Goal: Task Accomplishment & Management: Use online tool/utility

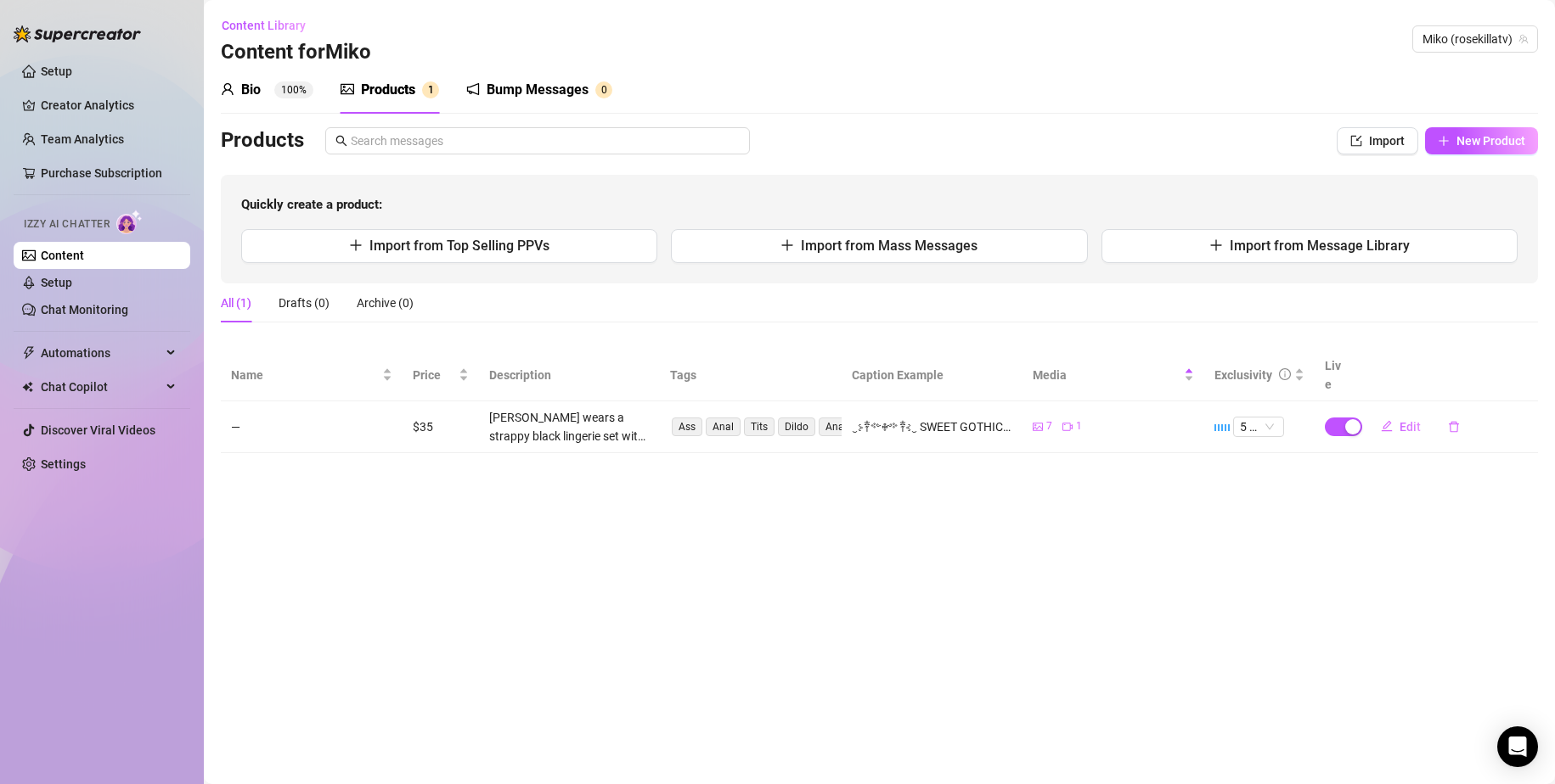
click at [588, 418] on div "[PERSON_NAME] wears a strappy black lingerie set with chain accents, showing of…" at bounding box center [569, 426] width 161 height 37
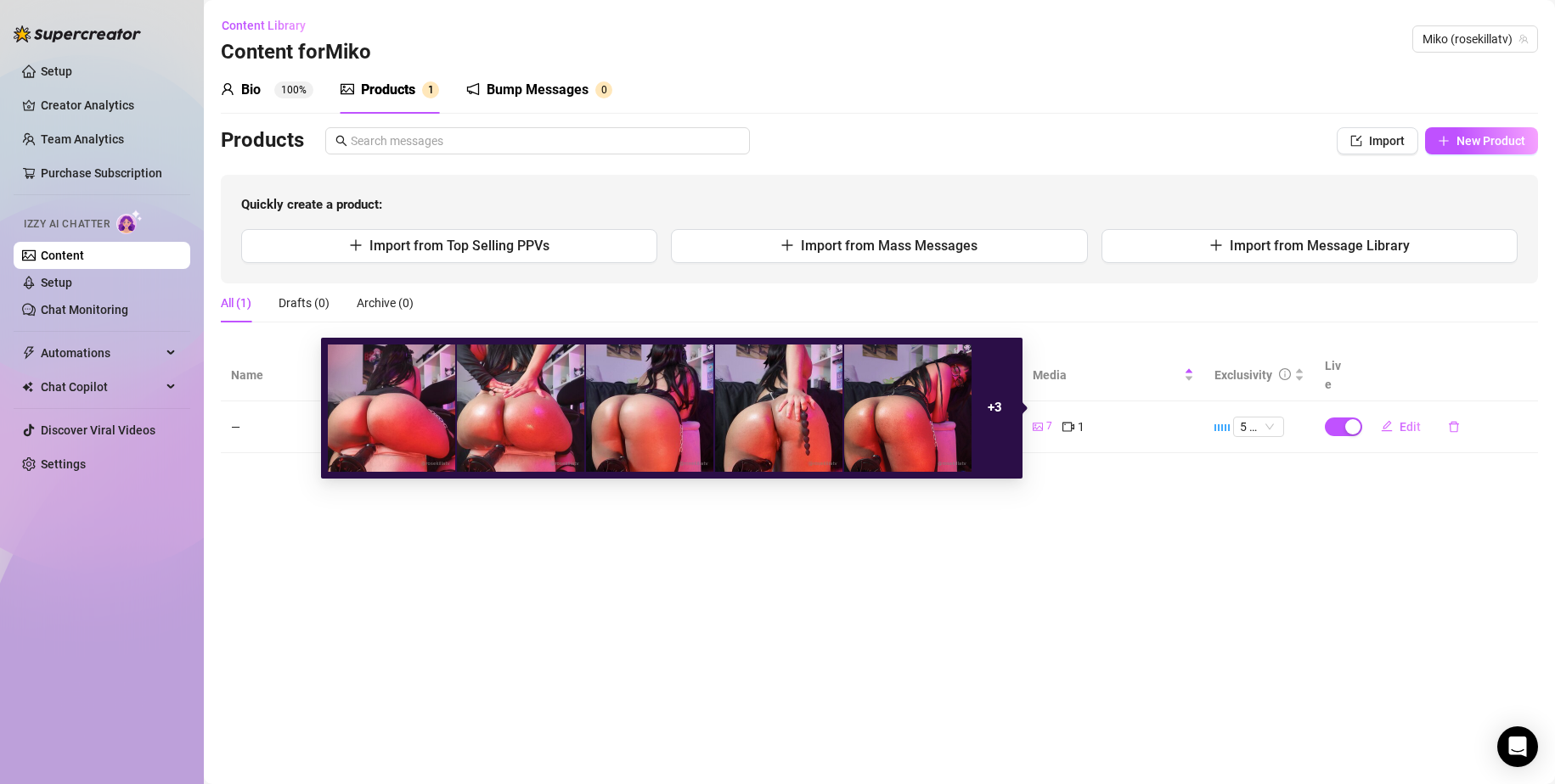
click at [1054, 418] on div "7 1" at bounding box center [1113, 427] width 161 height 19
click at [1045, 418] on div "7" at bounding box center [1043, 427] width 20 height 19
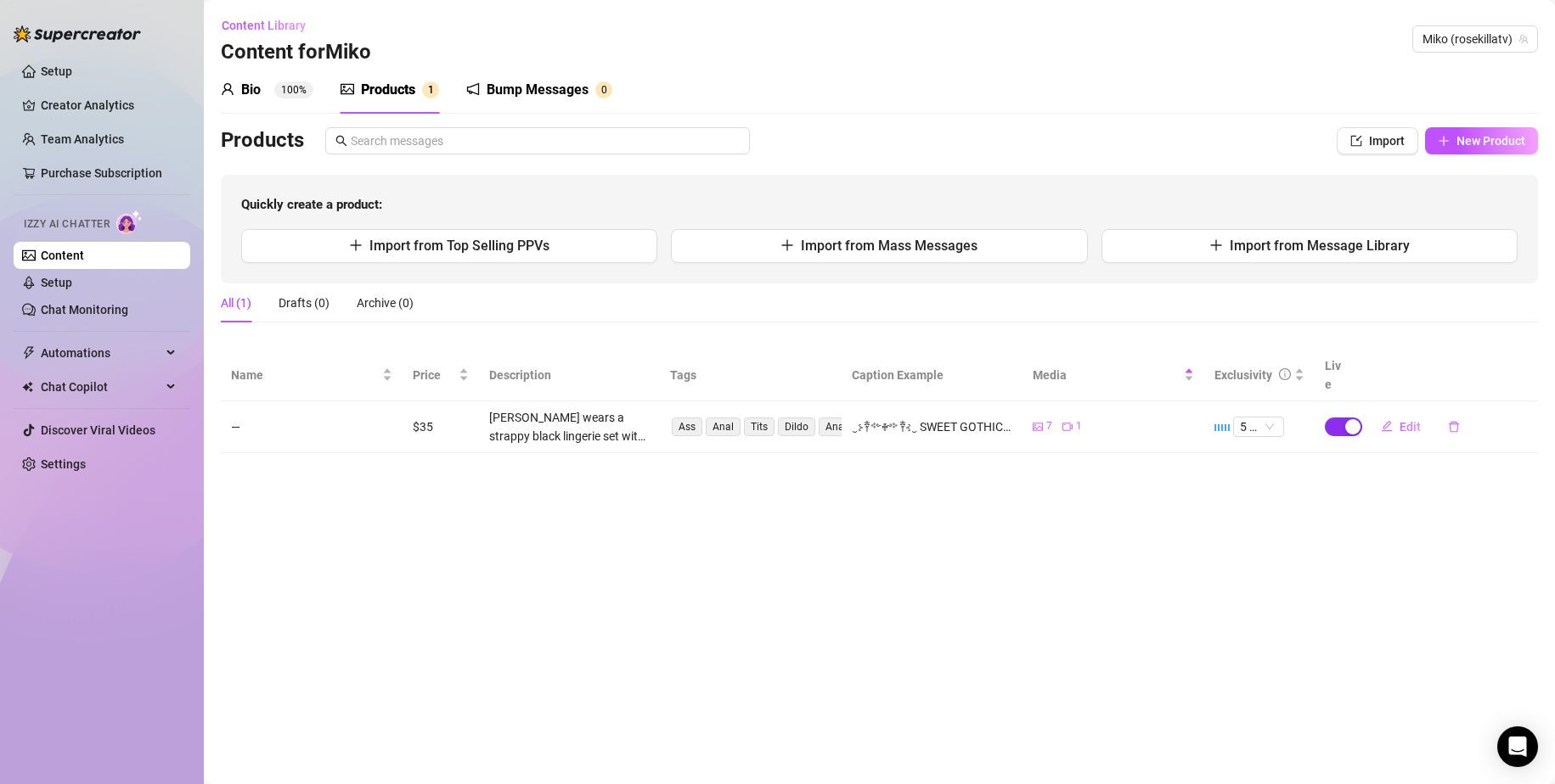
click at [1348, 420] on div "button" at bounding box center [1353, 427] width 15 height 15
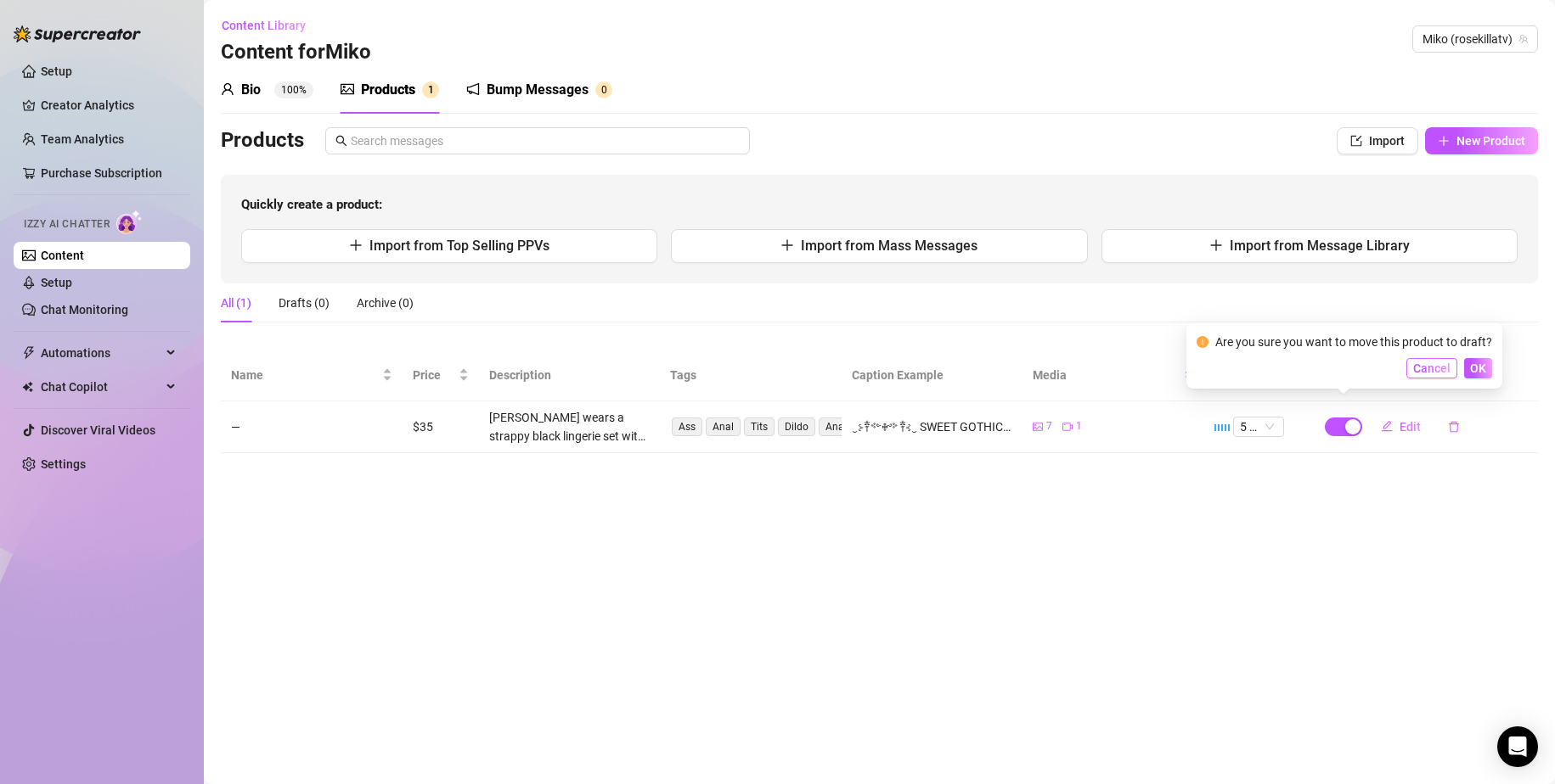
click at [1424, 377] on button "Cancel" at bounding box center [1432, 368] width 51 height 20
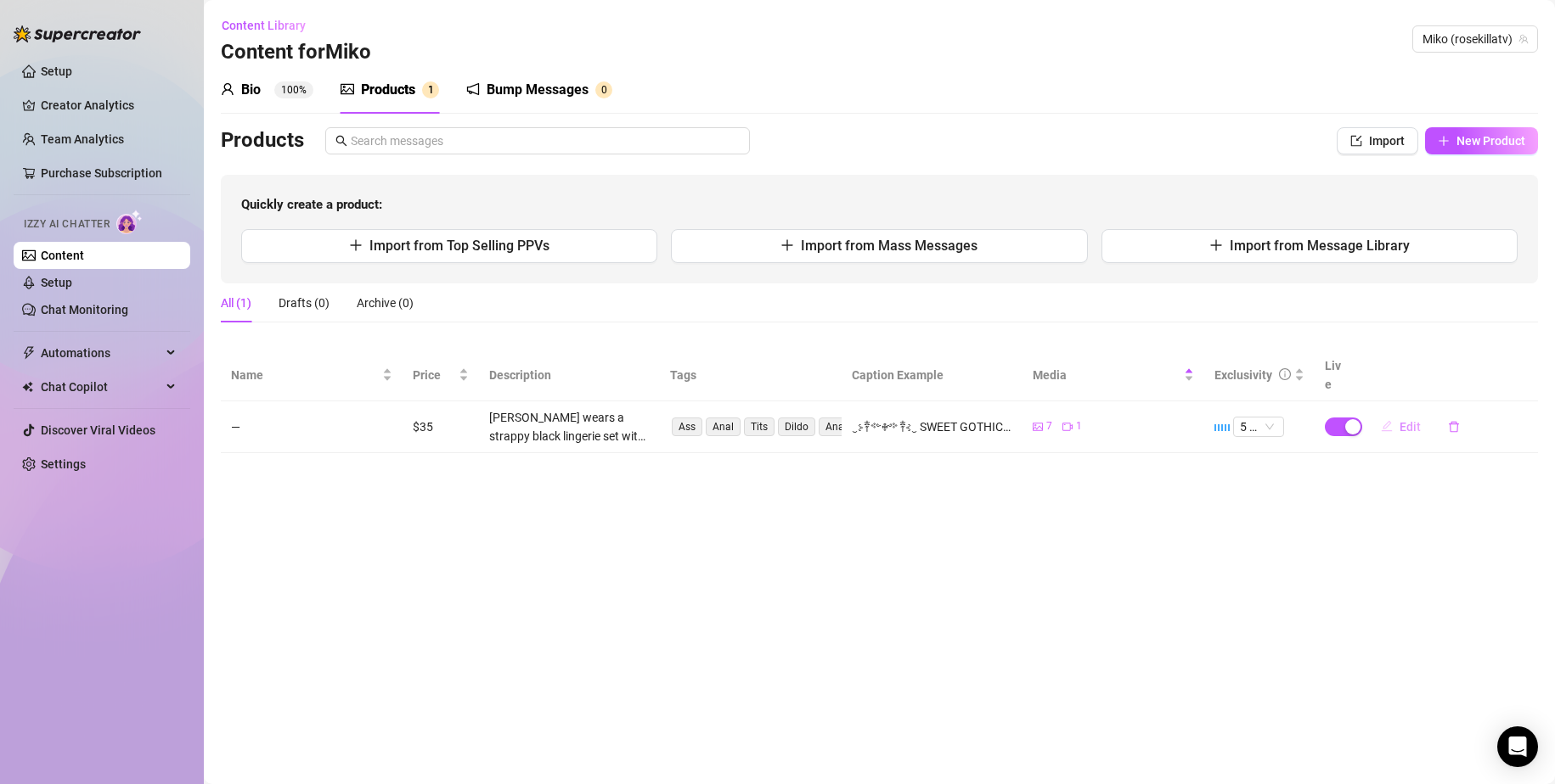
click at [1402, 421] on span "Edit" at bounding box center [1409, 427] width 21 height 14
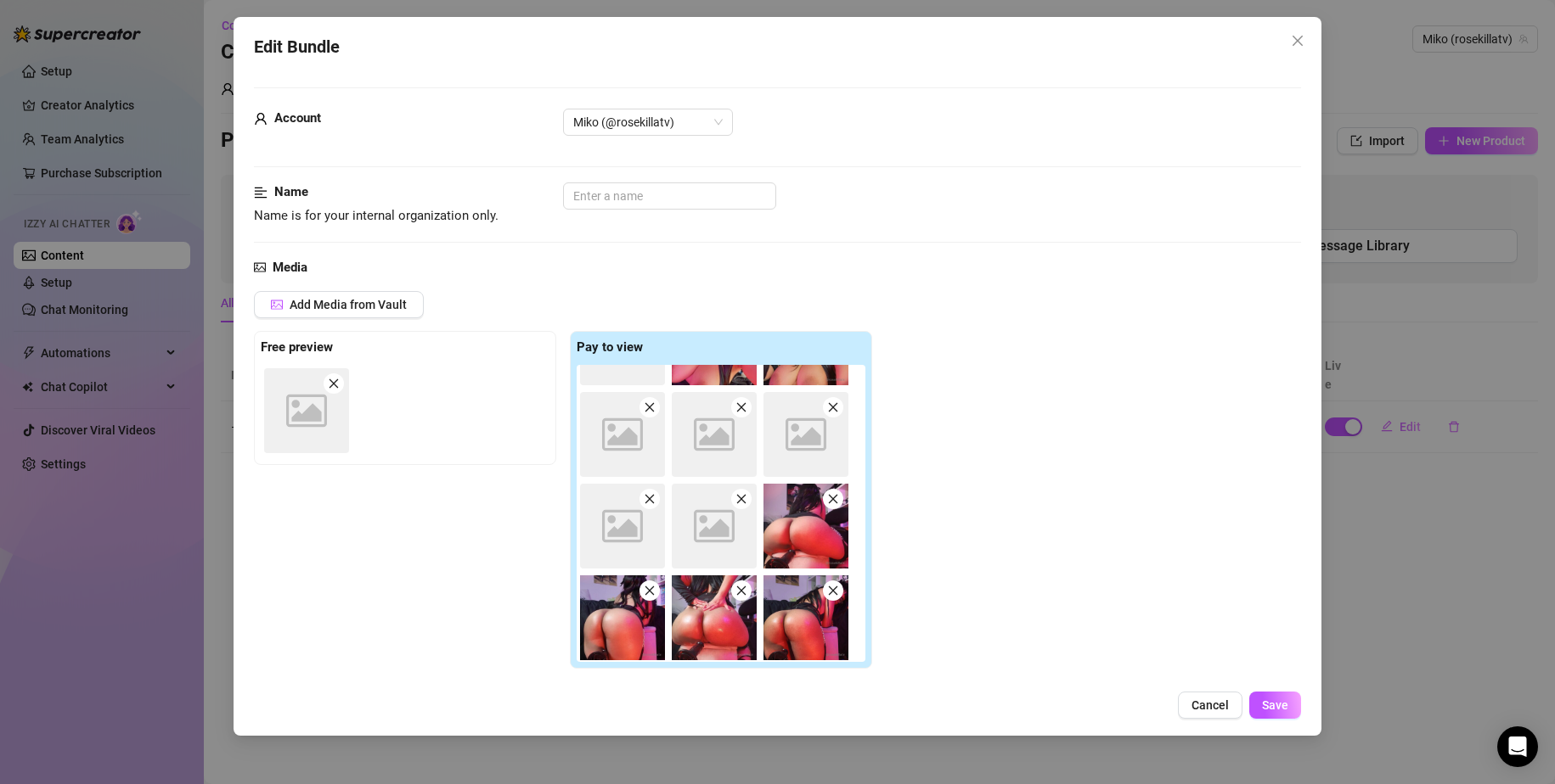
scroll to position [253, 0]
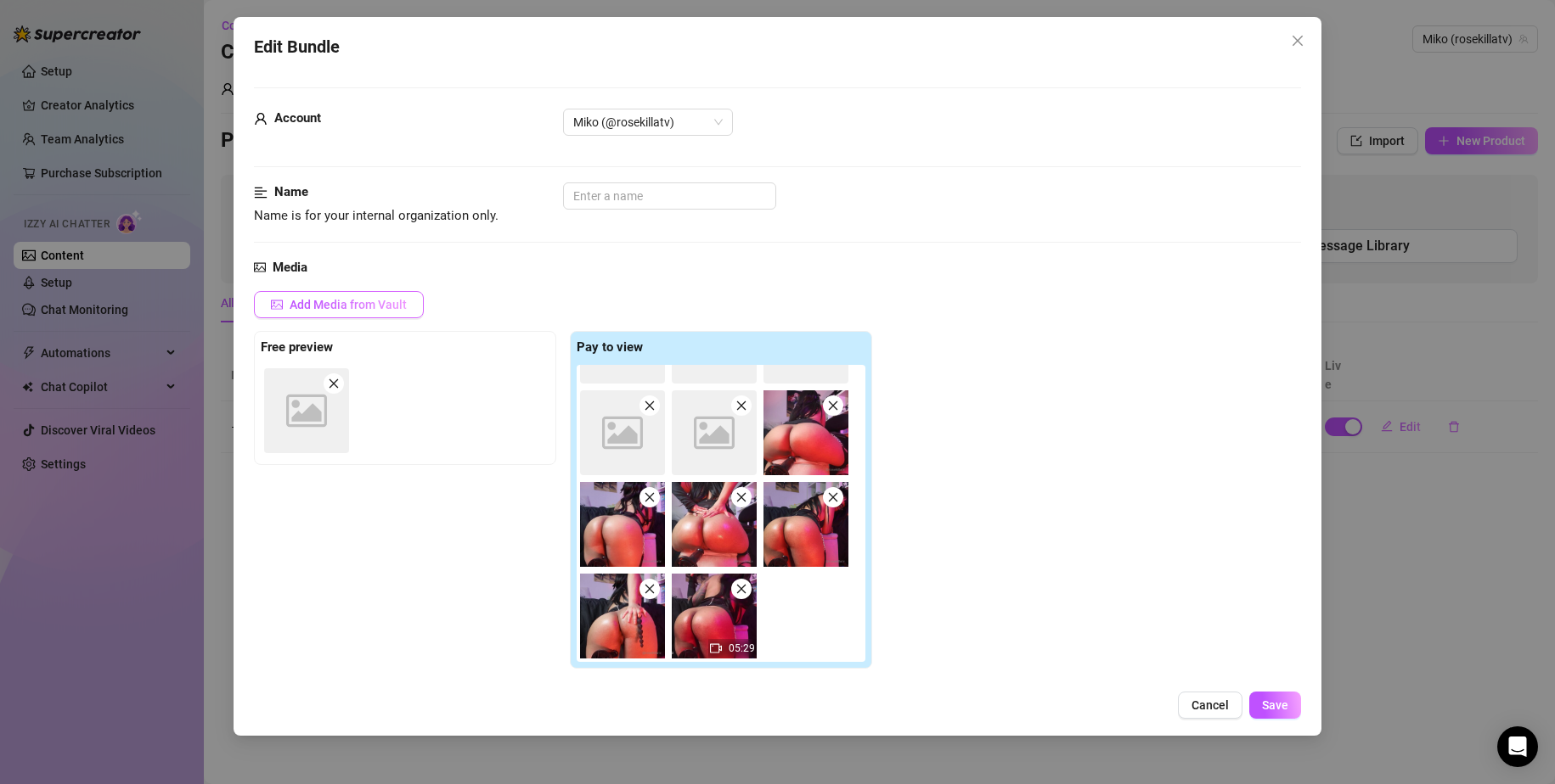
click at [381, 302] on span "Add Media from Vault" at bounding box center [347, 305] width 117 height 14
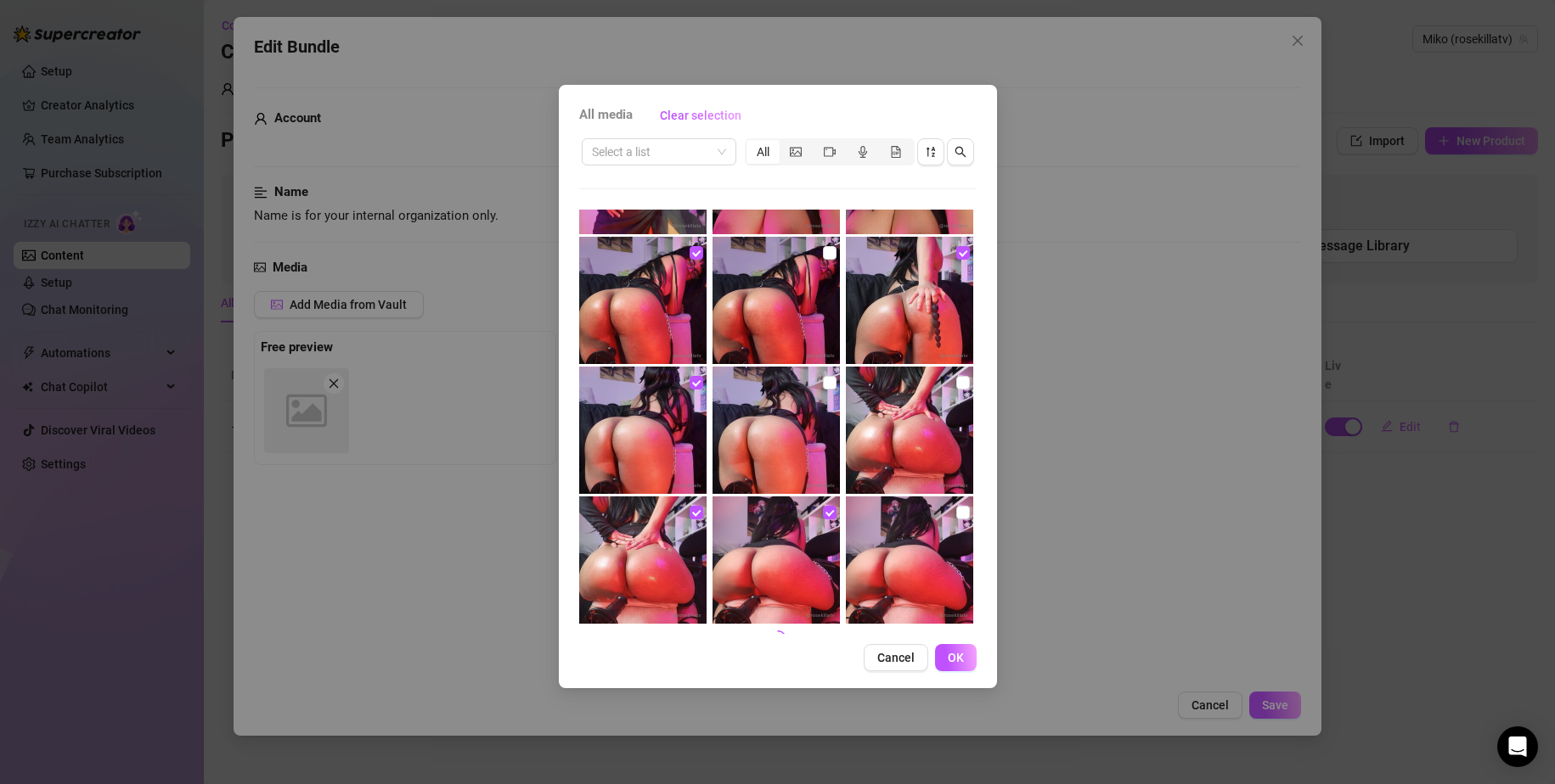
scroll to position [640, 0]
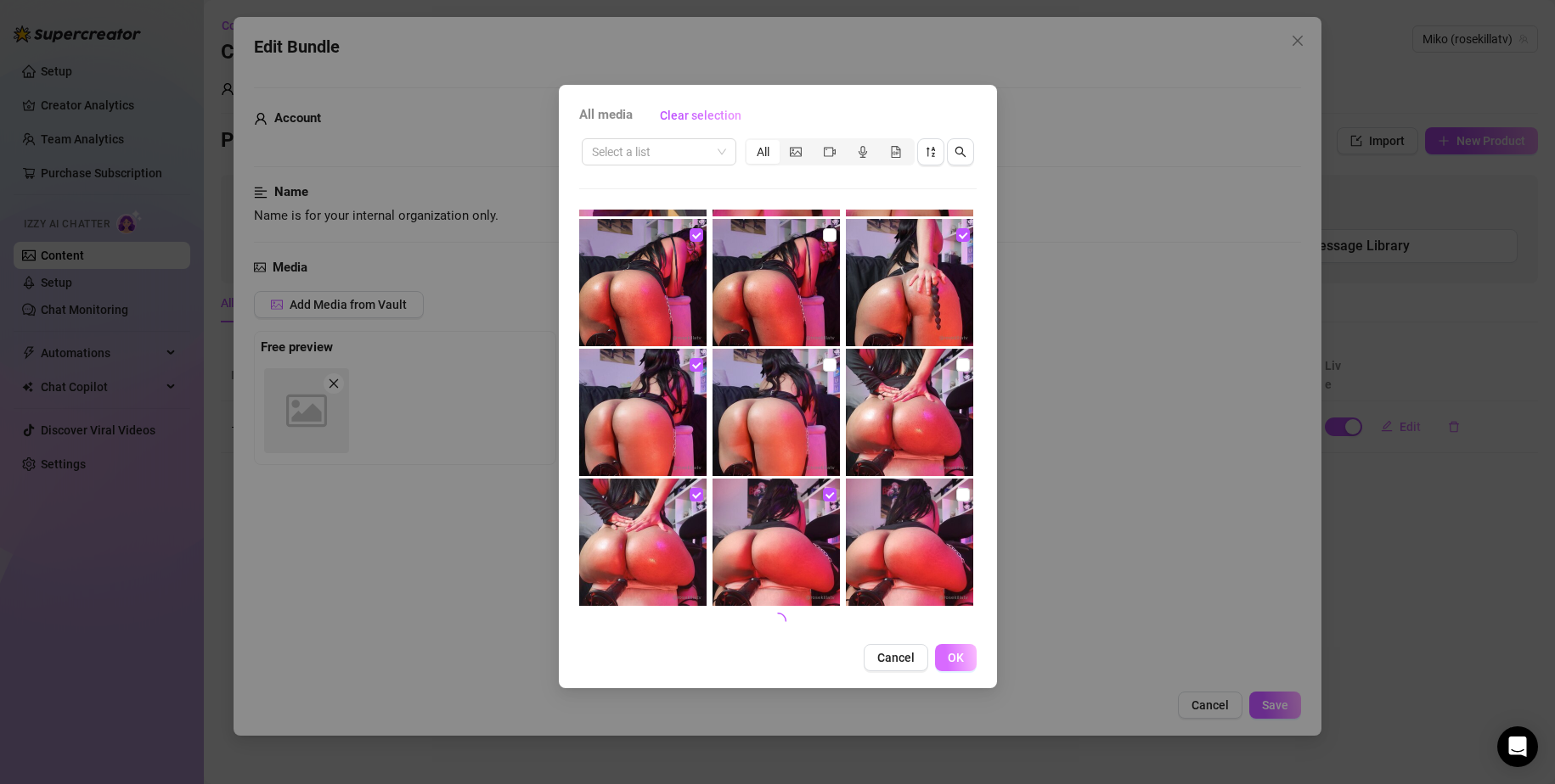
click at [954, 659] on span "OK" at bounding box center [956, 657] width 16 height 14
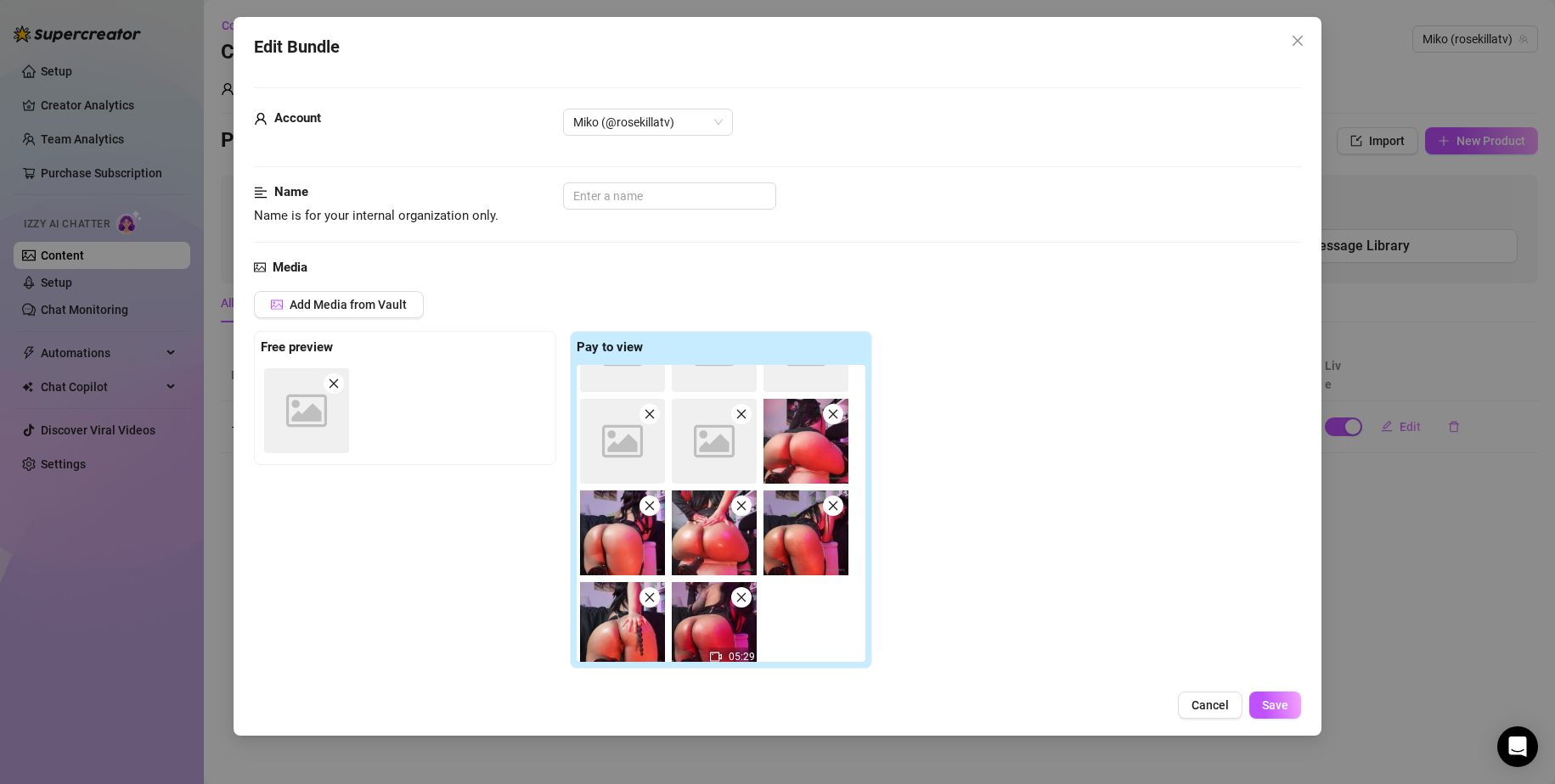
scroll to position [253, 0]
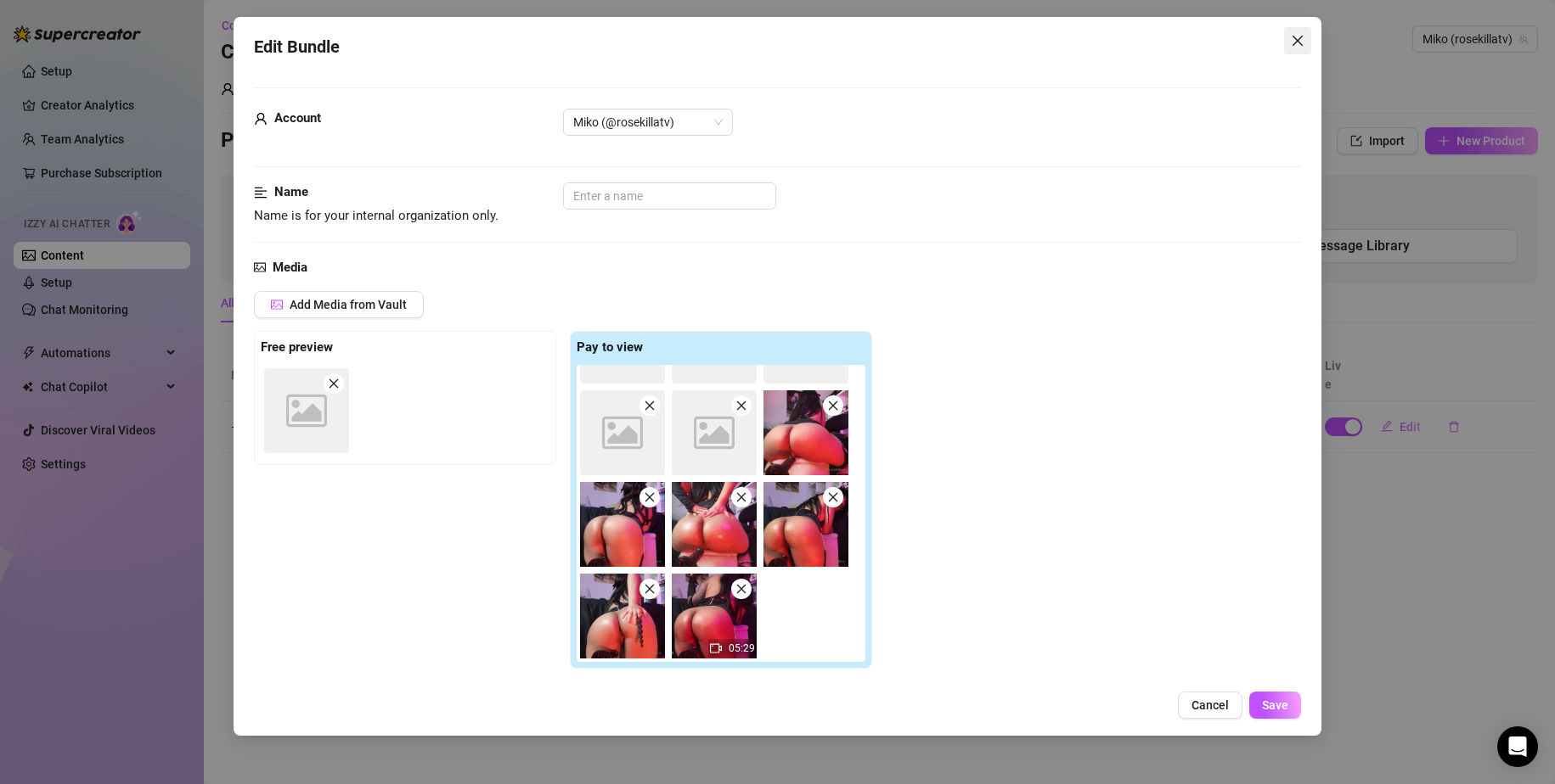
click at [1295, 42] on icon "close" at bounding box center [1297, 40] width 14 height 14
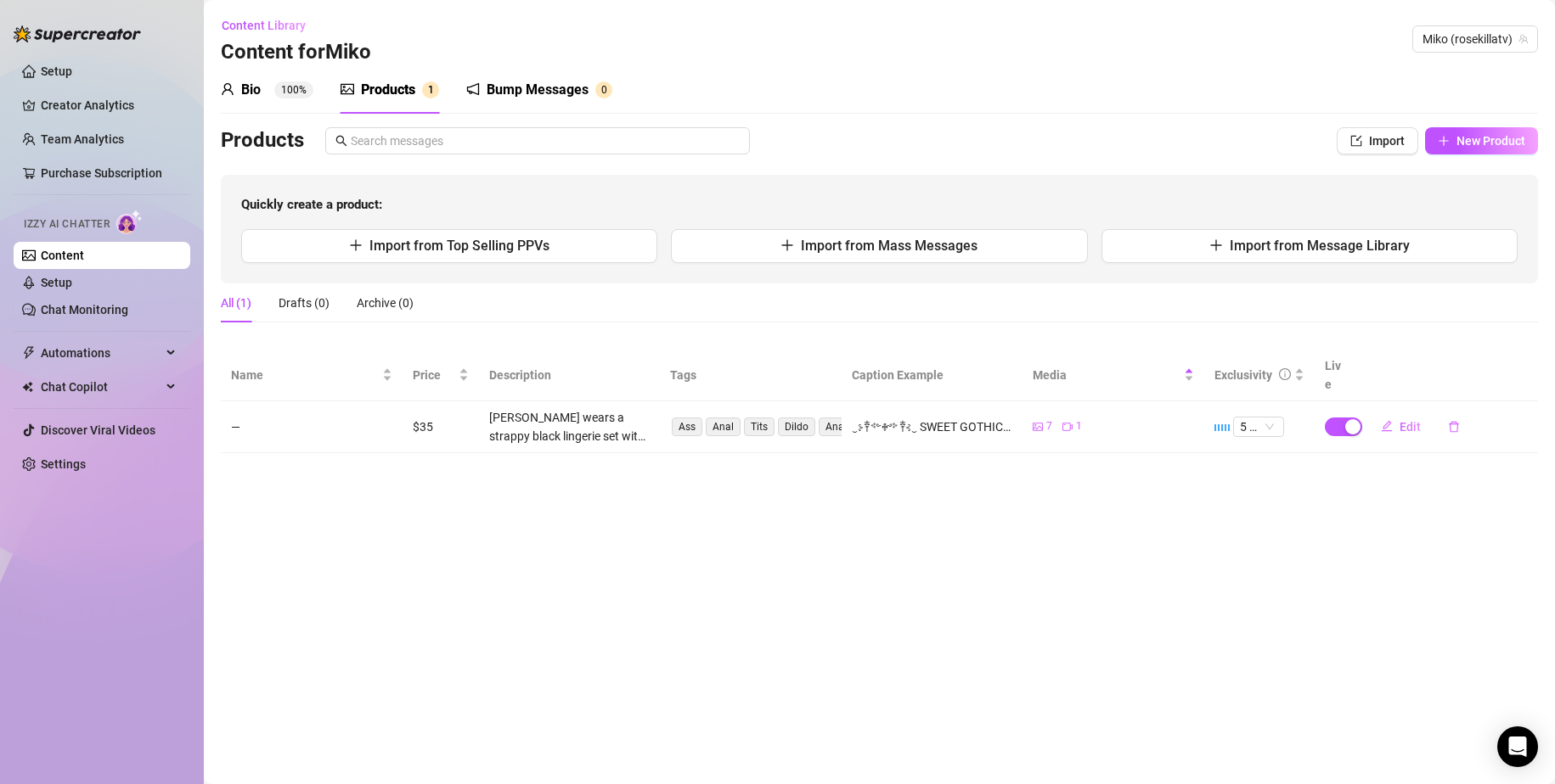
click at [311, 405] on td "—" at bounding box center [312, 427] width 181 height 52
click at [1407, 421] on span "Edit" at bounding box center [1409, 427] width 21 height 14
type textarea "‿⊱༒︎༻♱༺༒︎⊰‿ SWEET GOTHIC MACHINE FUCK SHOW‿⊱༒︎༻♱༺༒︎⊰‿ 16 images, 1 Full length …"
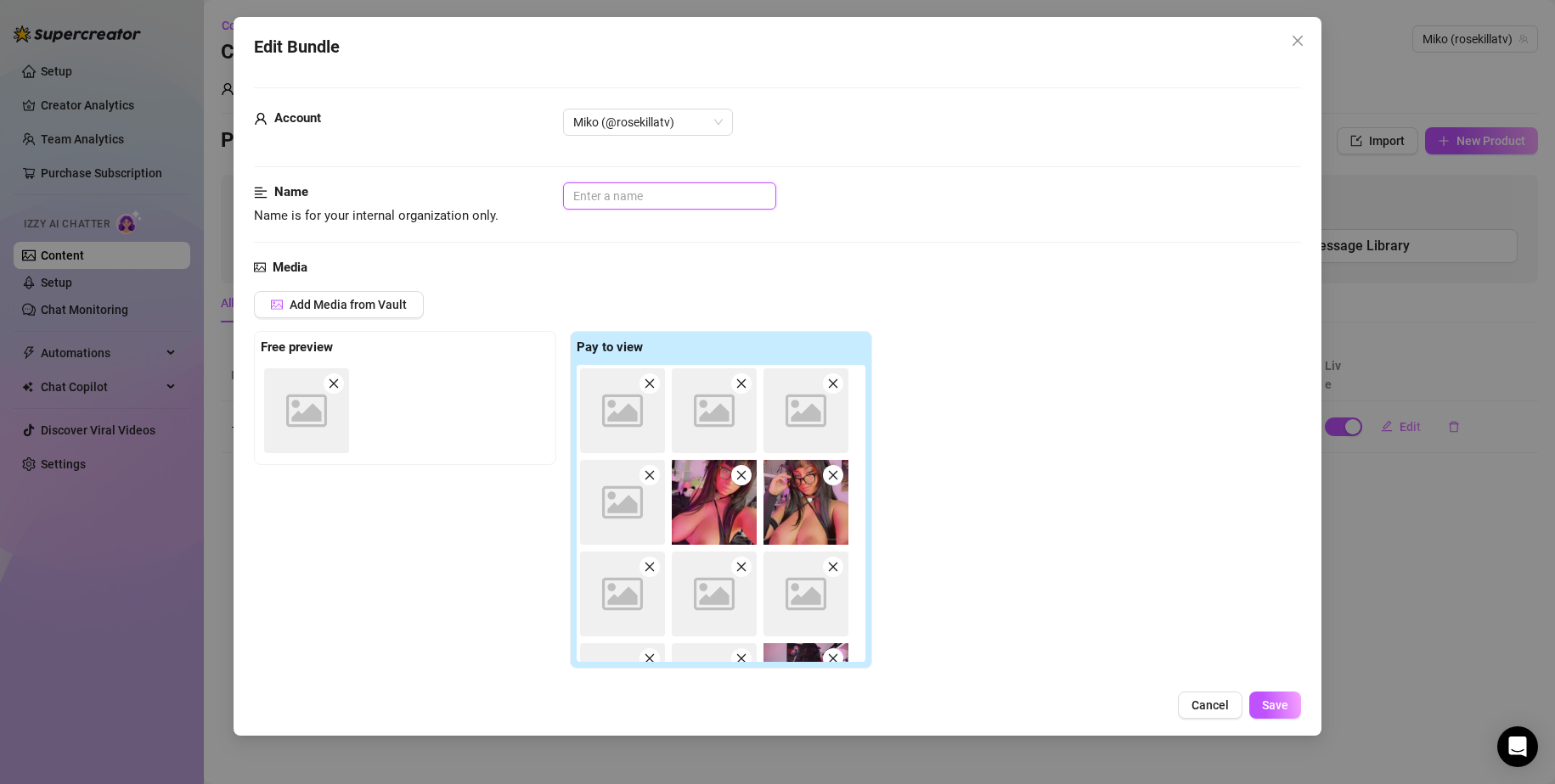
click at [615, 198] on input "text" at bounding box center [669, 196] width 213 height 27
type input "Sweet Goth Machine Show"
click at [1266, 702] on span "Save" at bounding box center [1275, 705] width 26 height 14
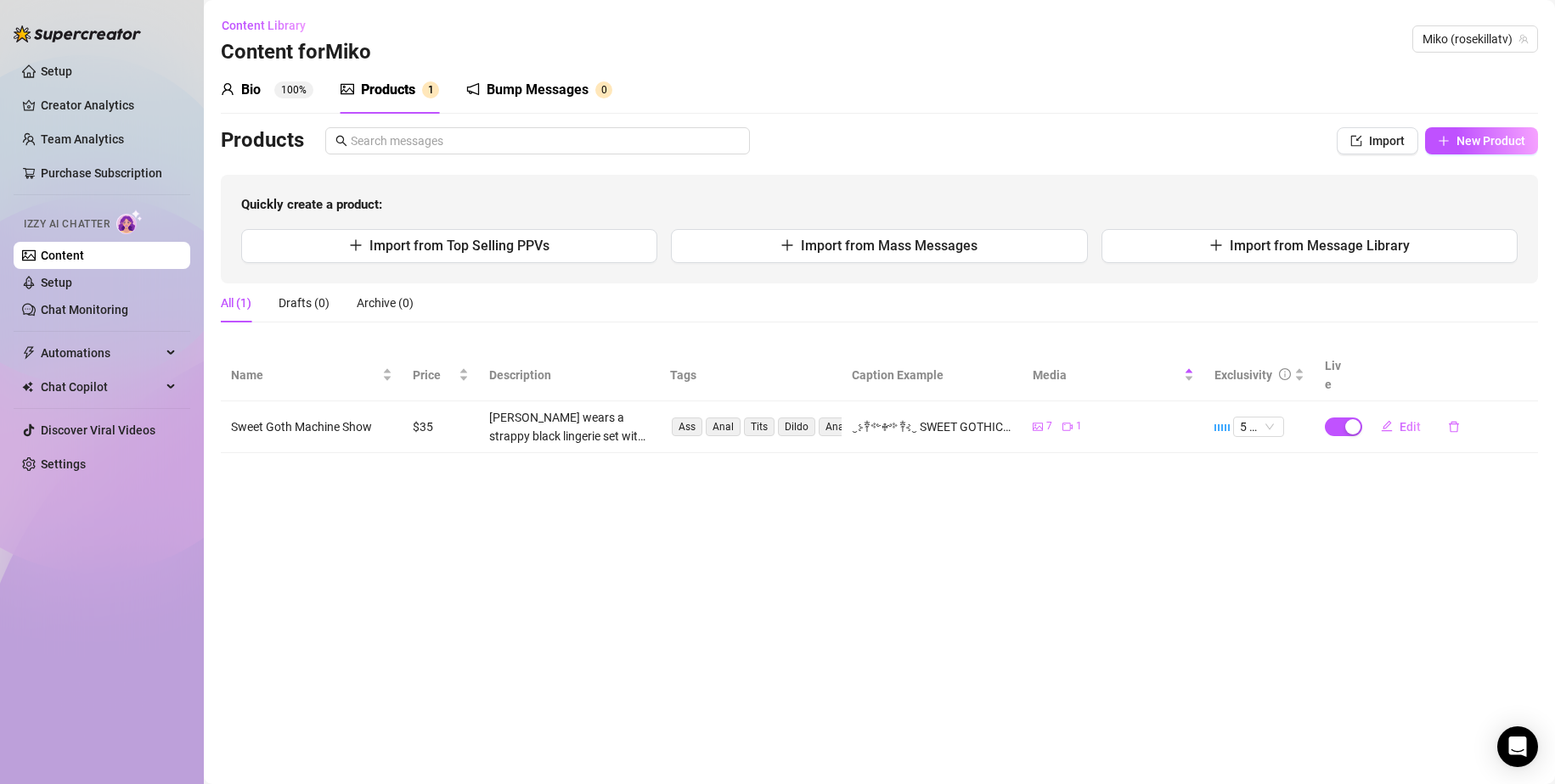
click at [556, 81] on div "Bump Messages" at bounding box center [538, 90] width 102 height 20
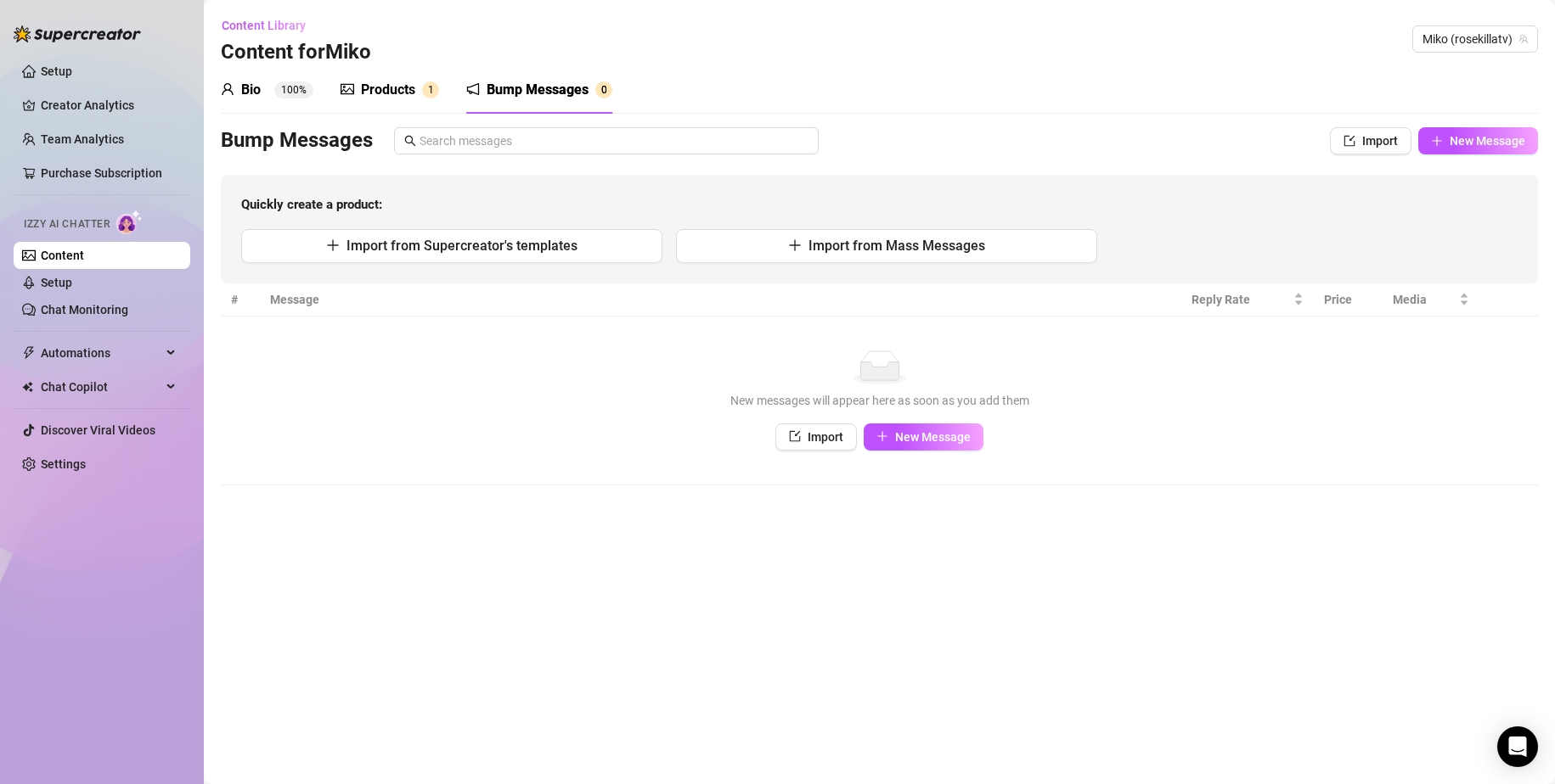
click at [252, 92] on div "Bio" at bounding box center [251, 90] width 20 height 20
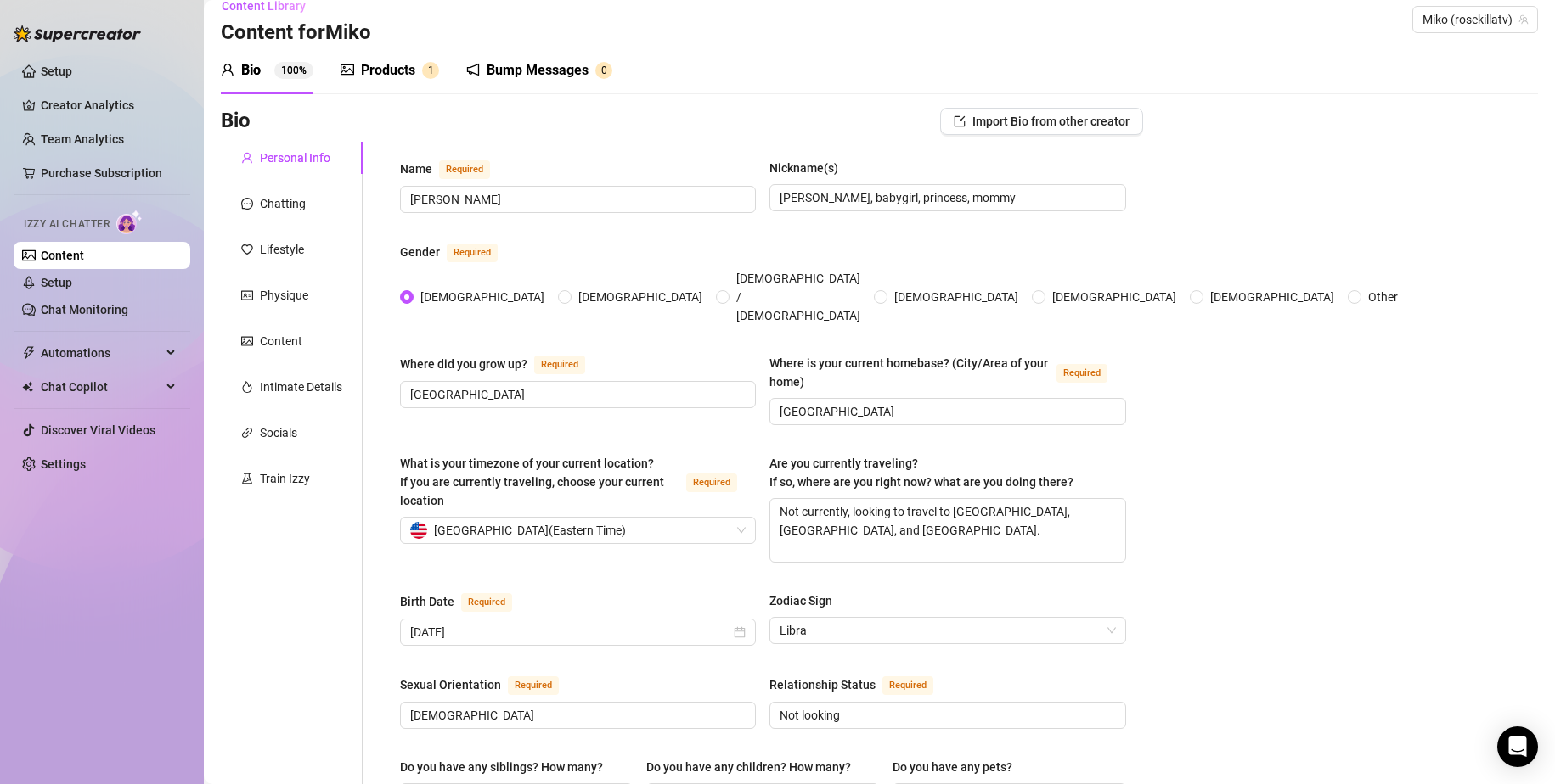
scroll to position [0, 0]
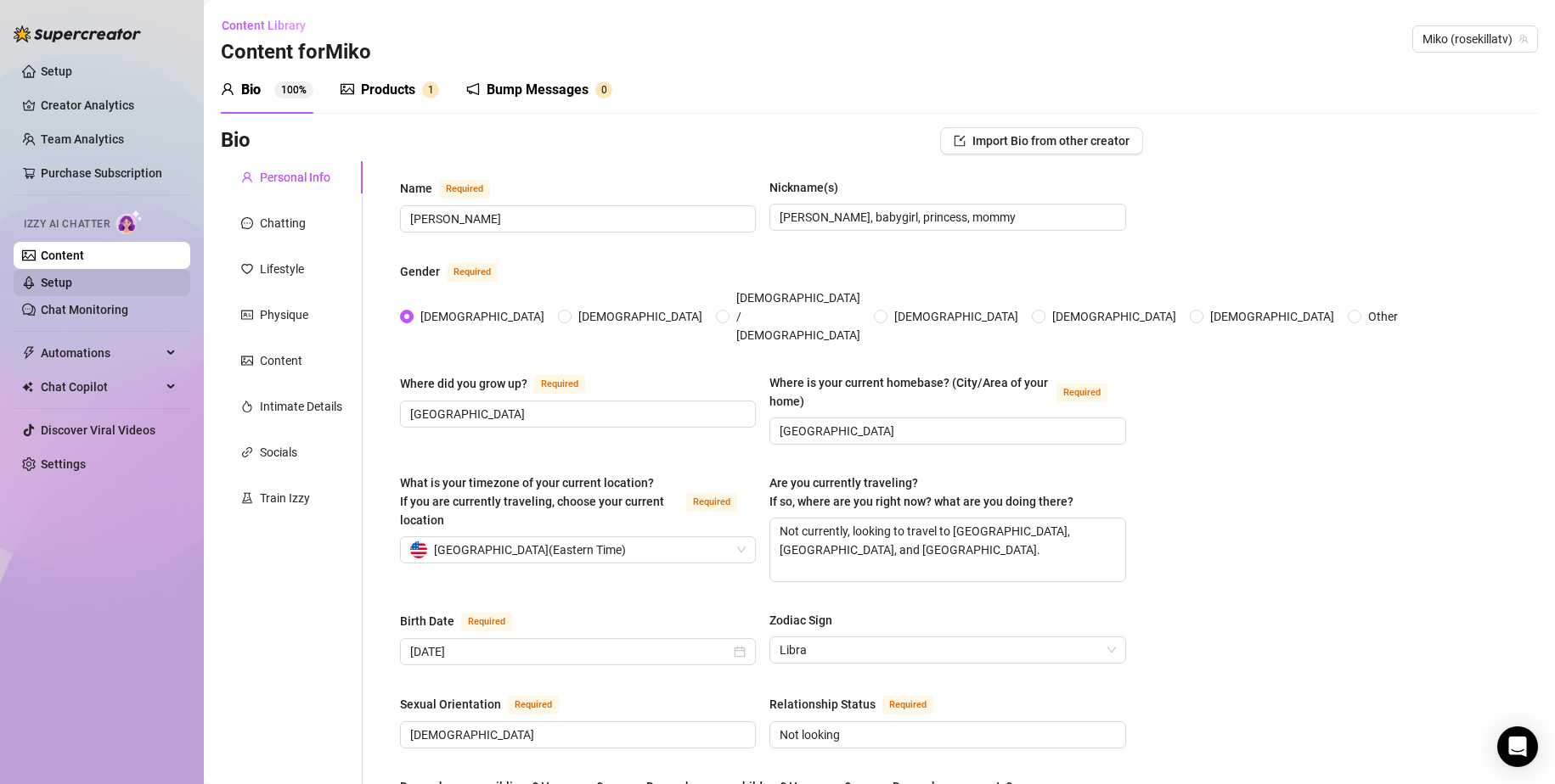
click at [73, 279] on link "Setup" at bounding box center [56, 282] width 32 height 14
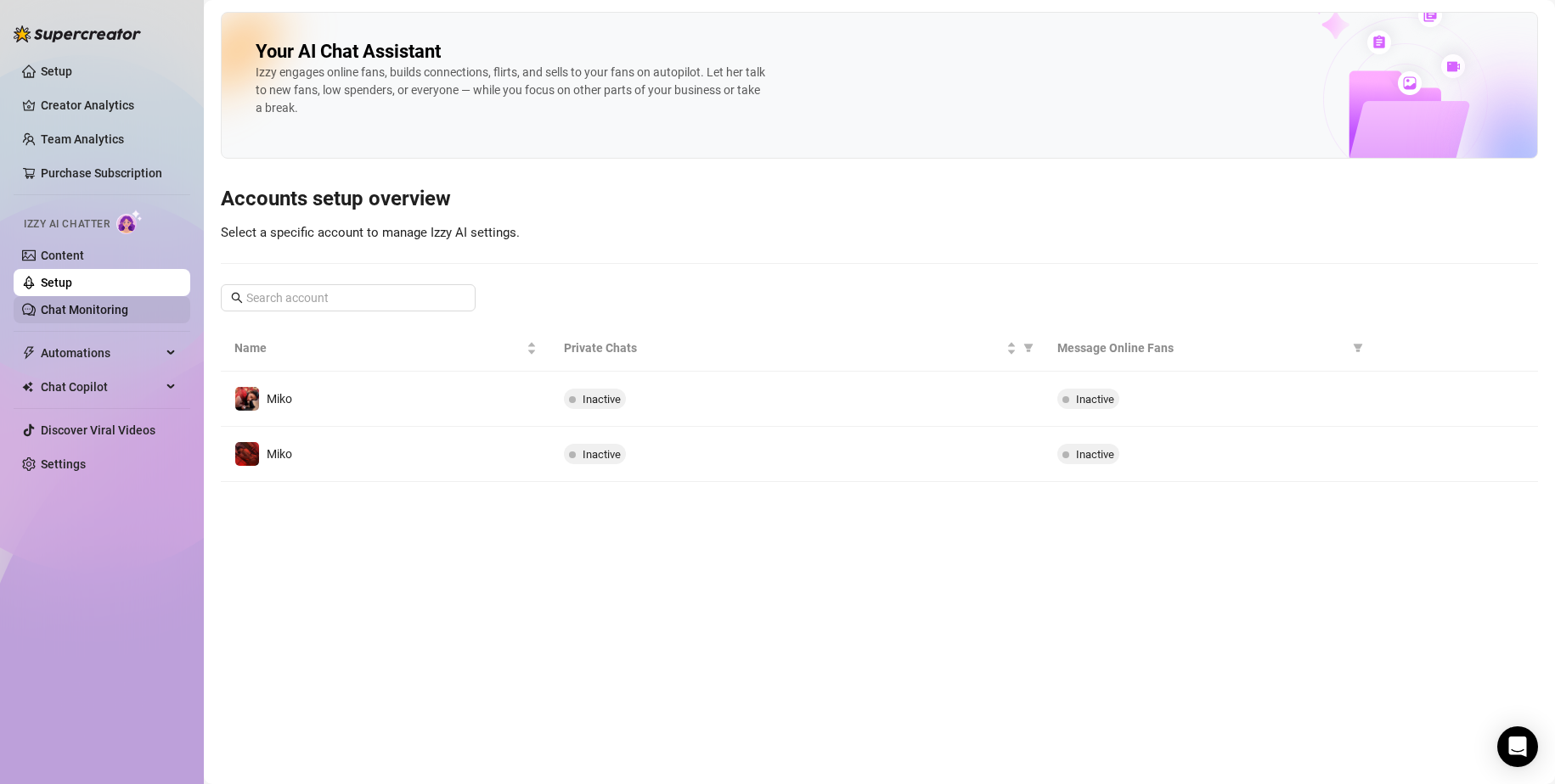
click at [128, 303] on link "Chat Monitoring" at bounding box center [84, 309] width 87 height 14
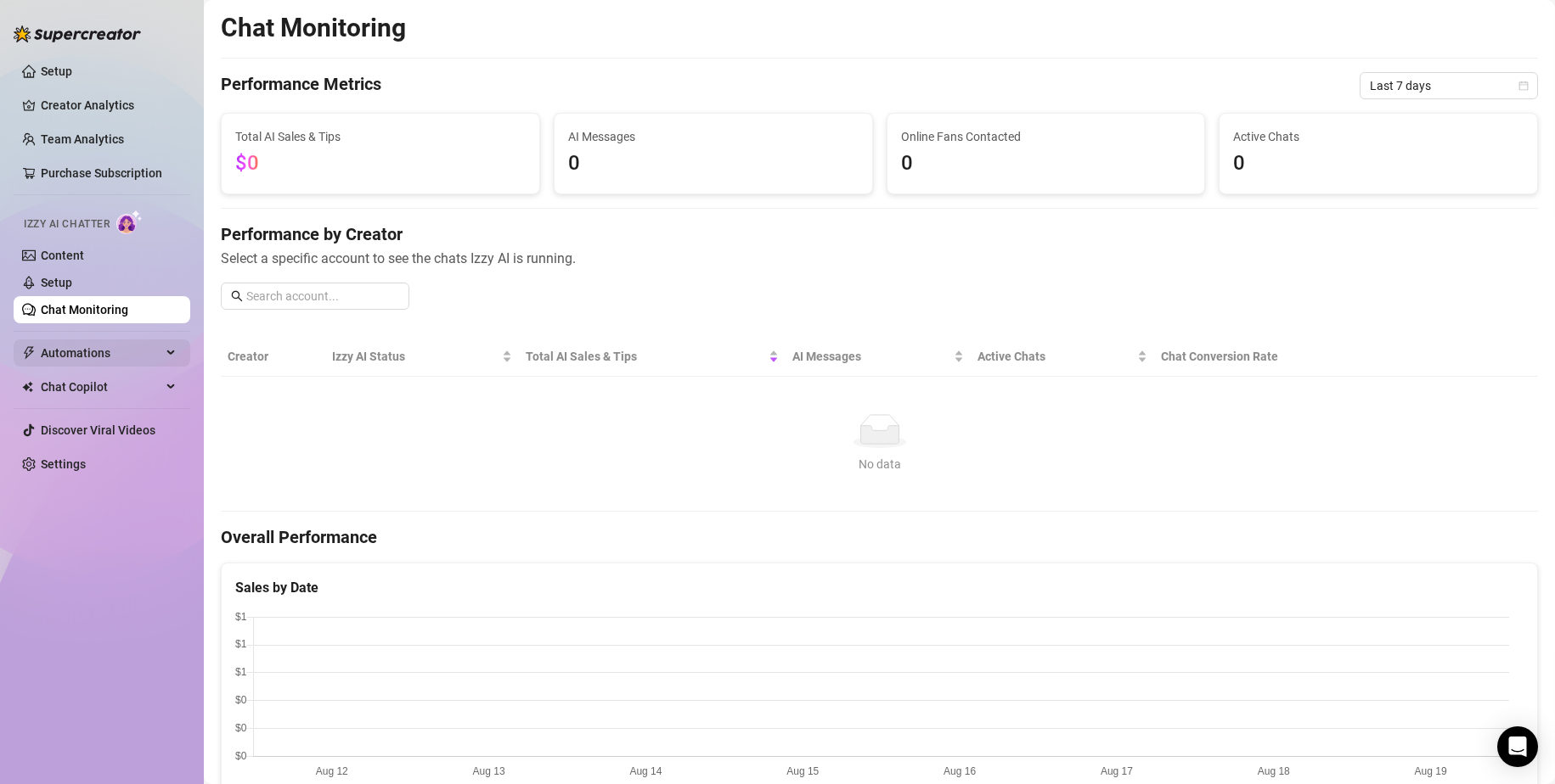
click at [141, 356] on span "Automations" at bounding box center [101, 353] width 121 height 27
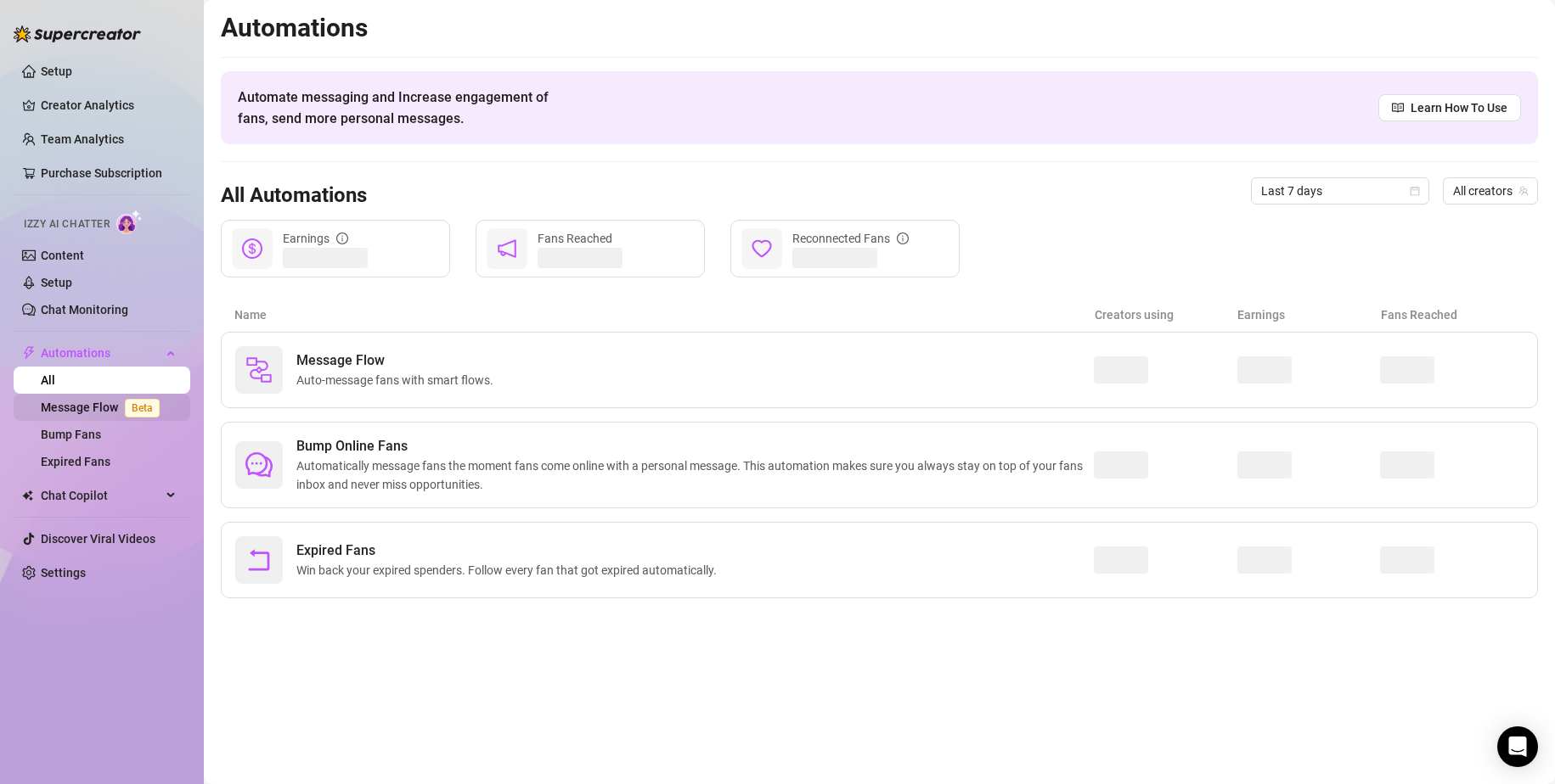
click at [83, 408] on link "Message Flow Beta" at bounding box center [103, 407] width 126 height 14
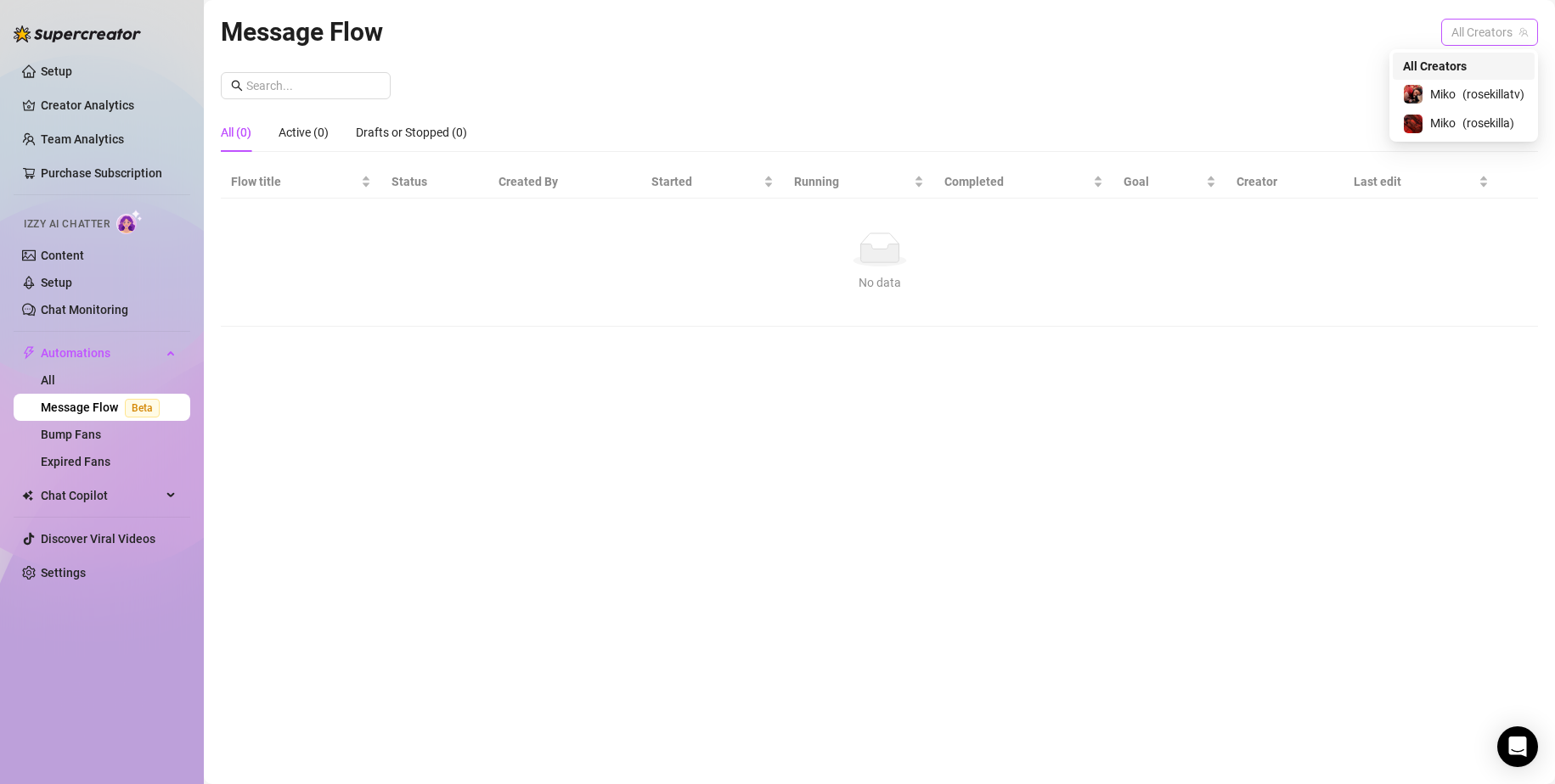
click at [1499, 22] on span "All Creators" at bounding box center [1490, 33] width 76 height 25
click at [1468, 96] on span "( rosekillatv )" at bounding box center [1493, 94] width 62 height 19
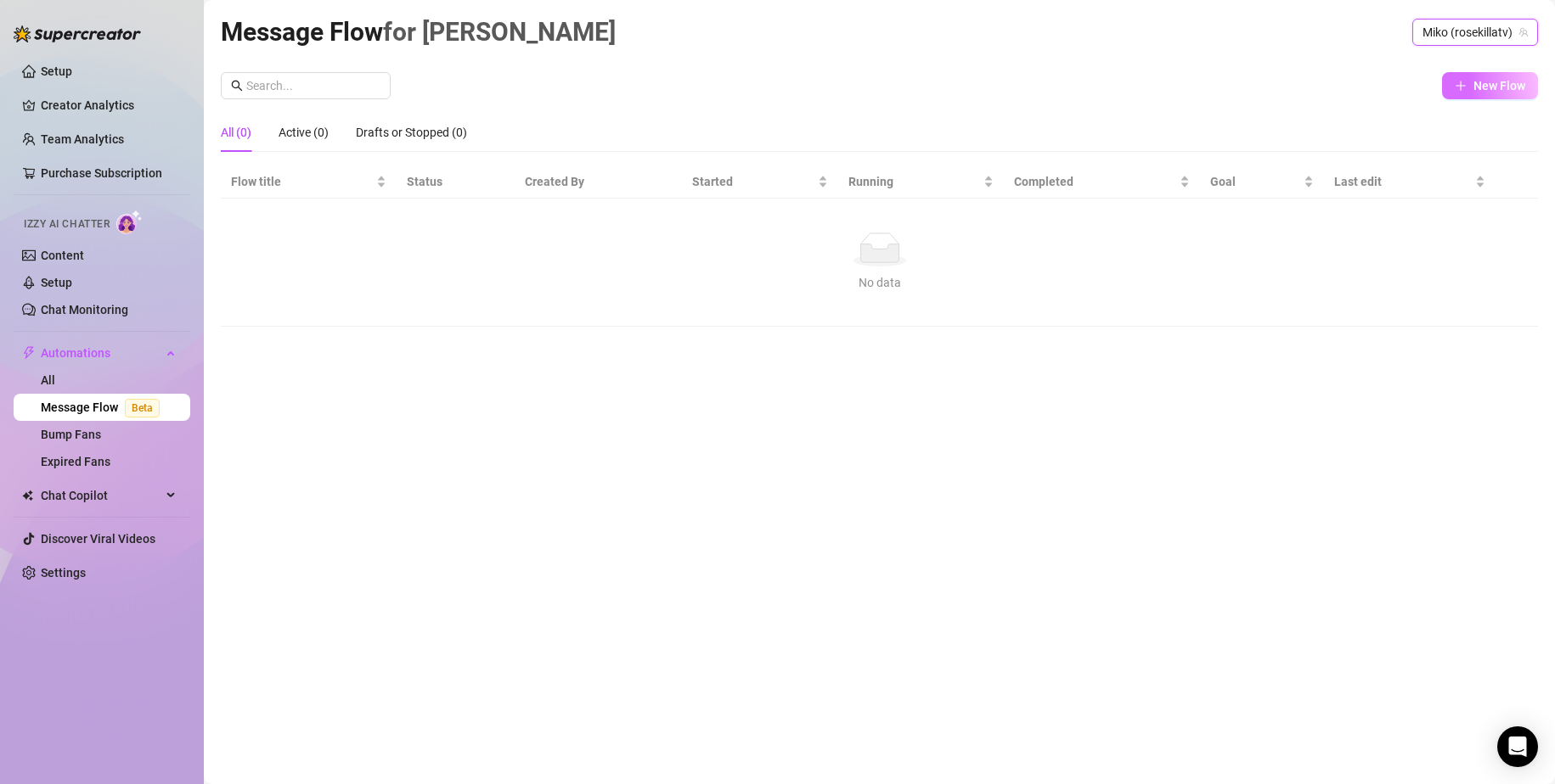
click at [1479, 83] on span "New Flow" at bounding box center [1499, 85] width 52 height 14
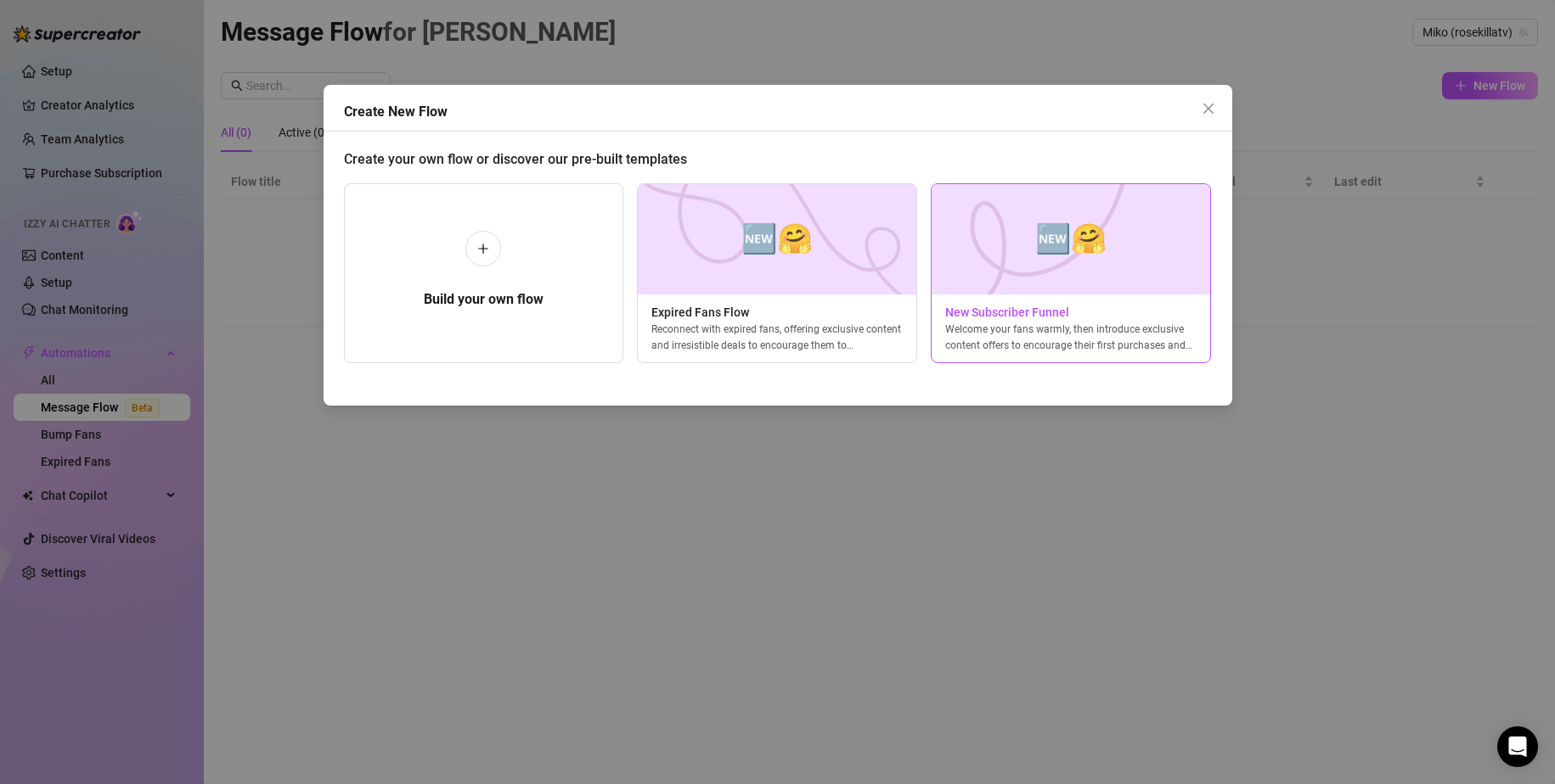
click at [1142, 257] on img at bounding box center [1070, 239] width 280 height 111
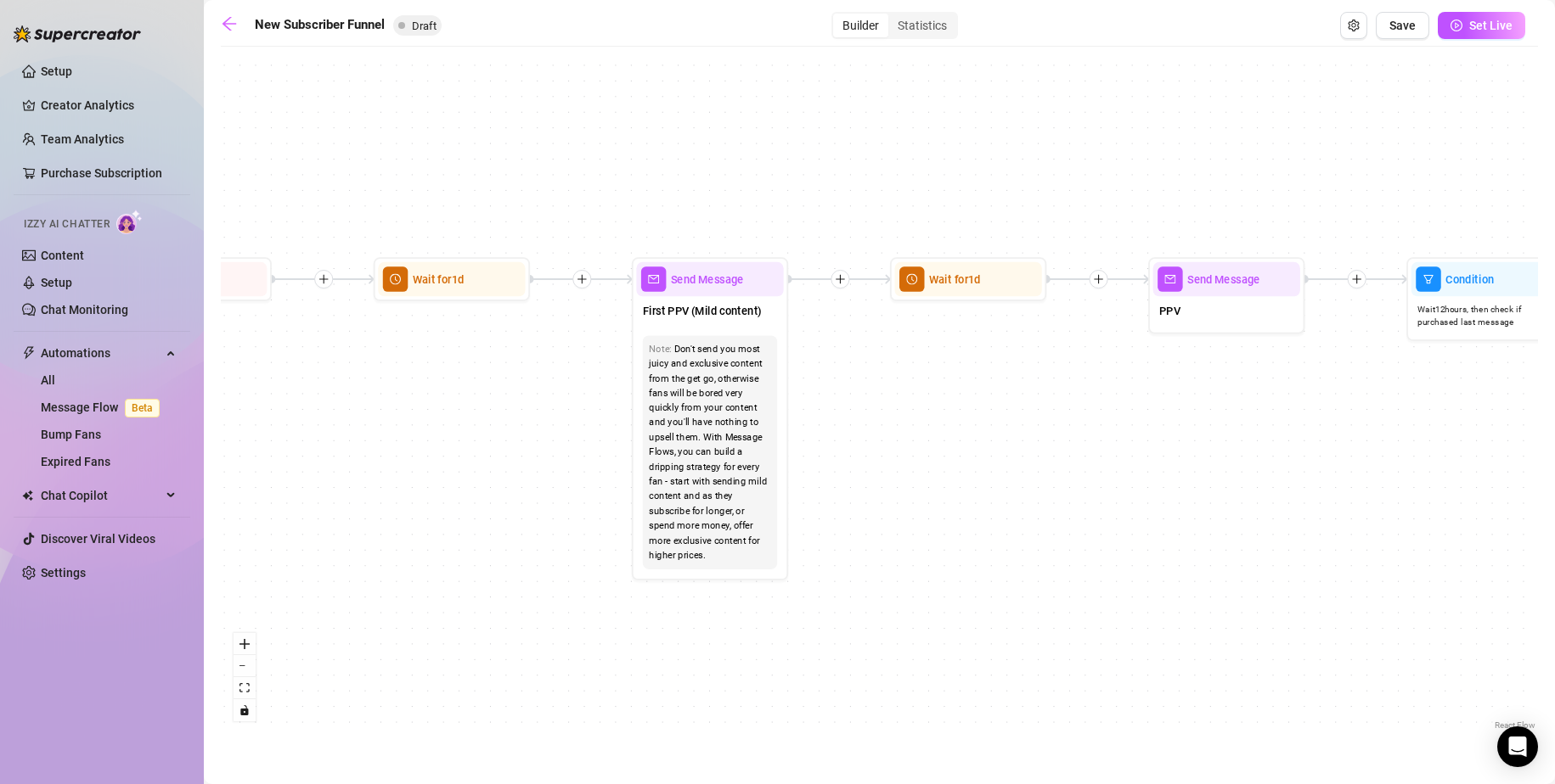
drag, startPoint x: 304, startPoint y: 351, endPoint x: 805, endPoint y: 384, distance: 502.1
click at [781, 386] on div "If True If True If True If False If False If False If True If False Merge Merge…" at bounding box center [880, 394] width 1317 height 679
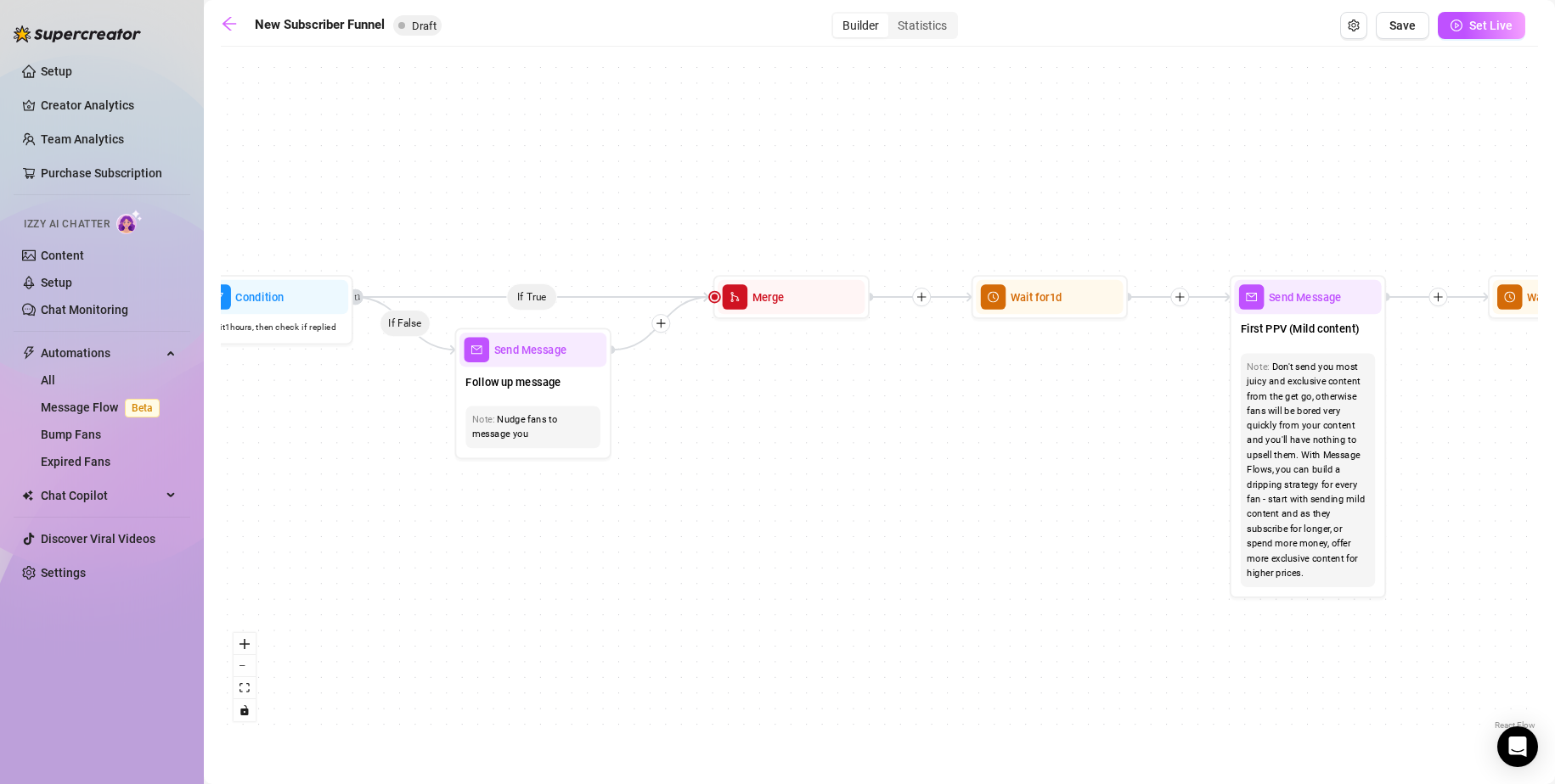
drag, startPoint x: 503, startPoint y: 426, endPoint x: 986, endPoint y: 449, distance: 483.5
click at [933, 446] on div "If True If True If True If False If False If False If True If False Merge Merge…" at bounding box center [880, 394] width 1317 height 679
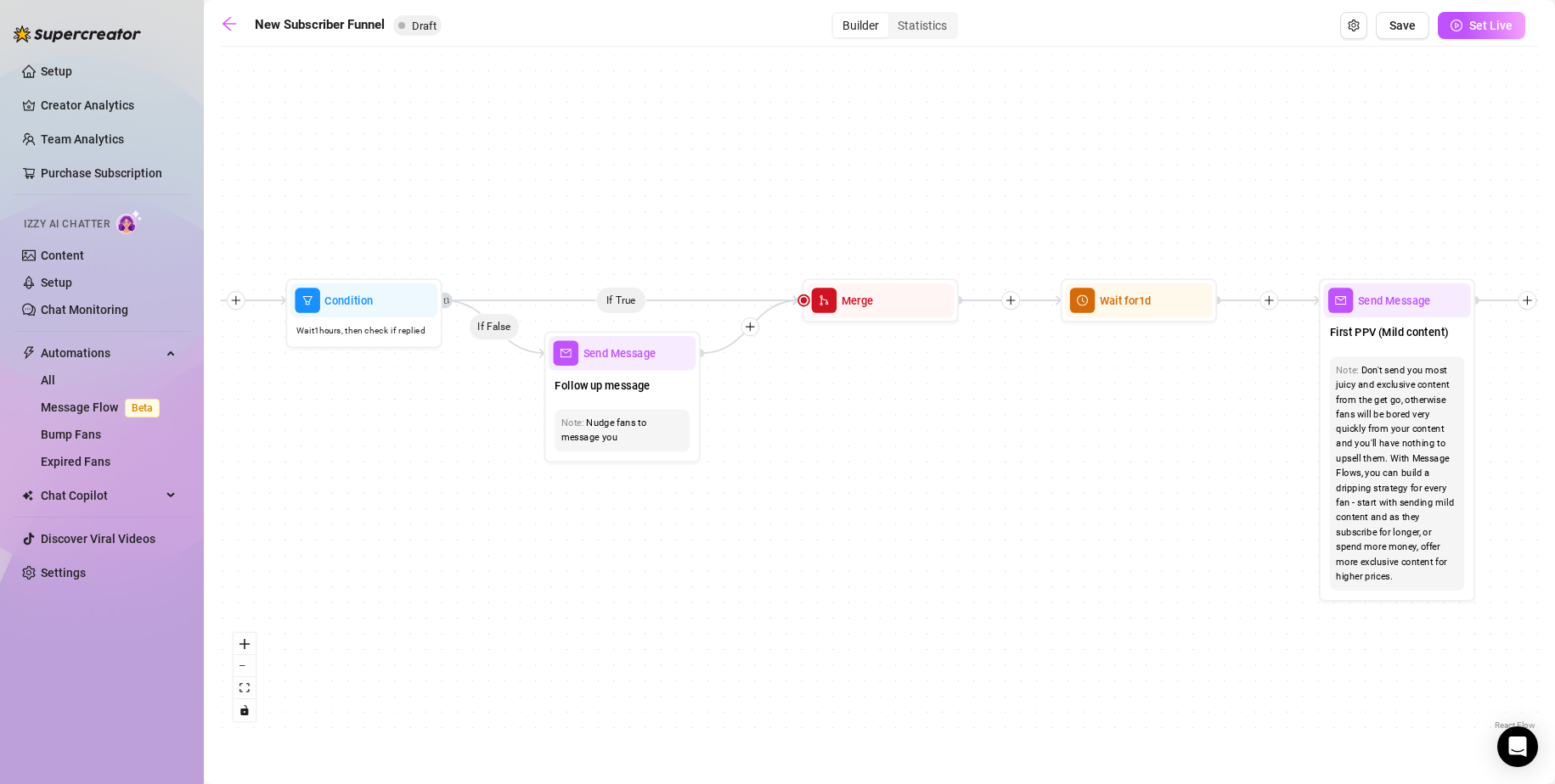
drag, startPoint x: 843, startPoint y: 468, endPoint x: 1025, endPoint y: 468, distance: 182.0
click at [1016, 468] on div "If True If True If True If False If False If False If True If False Merge Merge…" at bounding box center [880, 394] width 1317 height 679
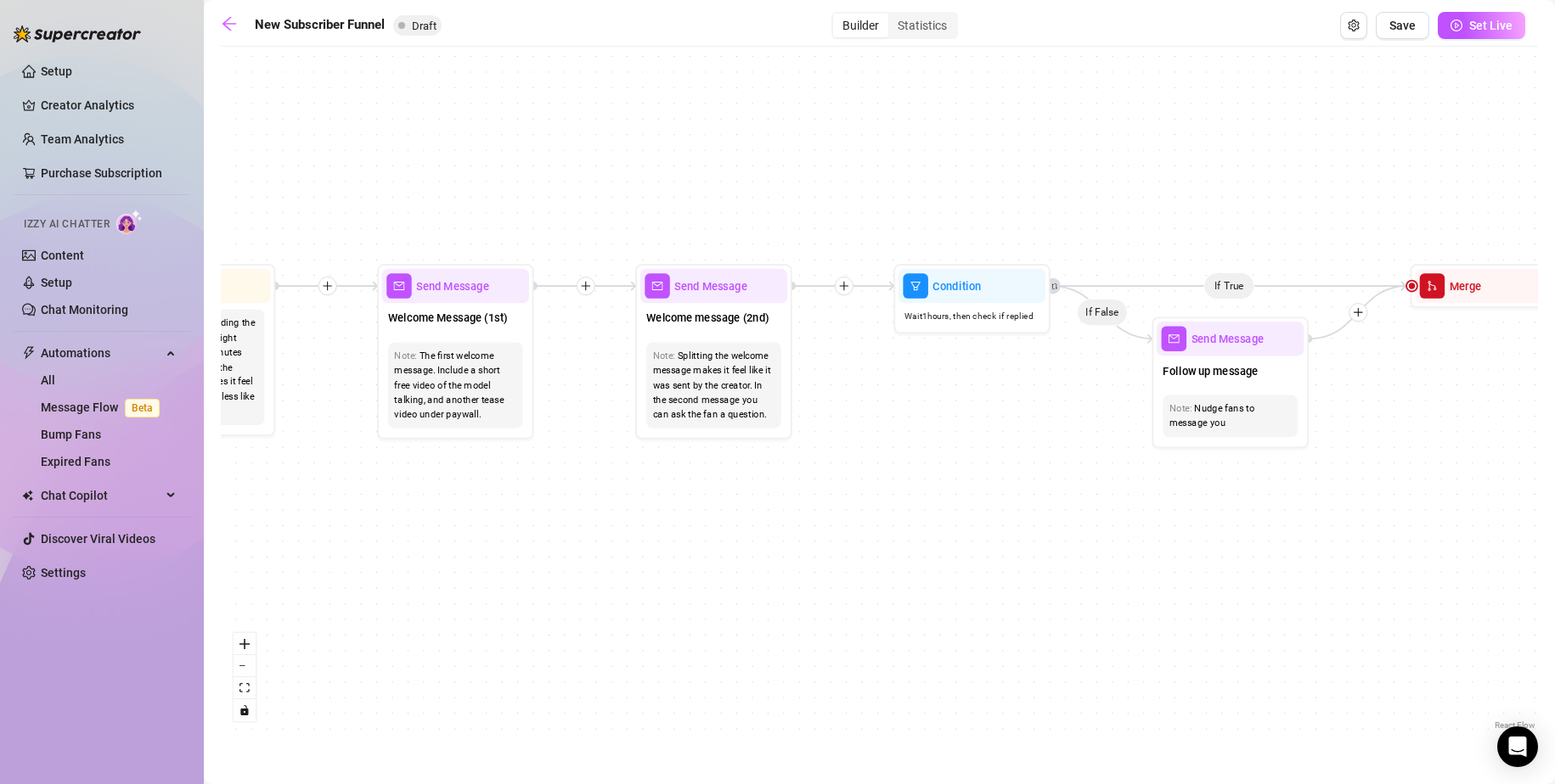
drag, startPoint x: 576, startPoint y: 458, endPoint x: 985, endPoint y: 450, distance: 409.1
click at [944, 458] on div "If True If True If True If False If False If False If True If False Merge Merge…" at bounding box center [880, 394] width 1317 height 679
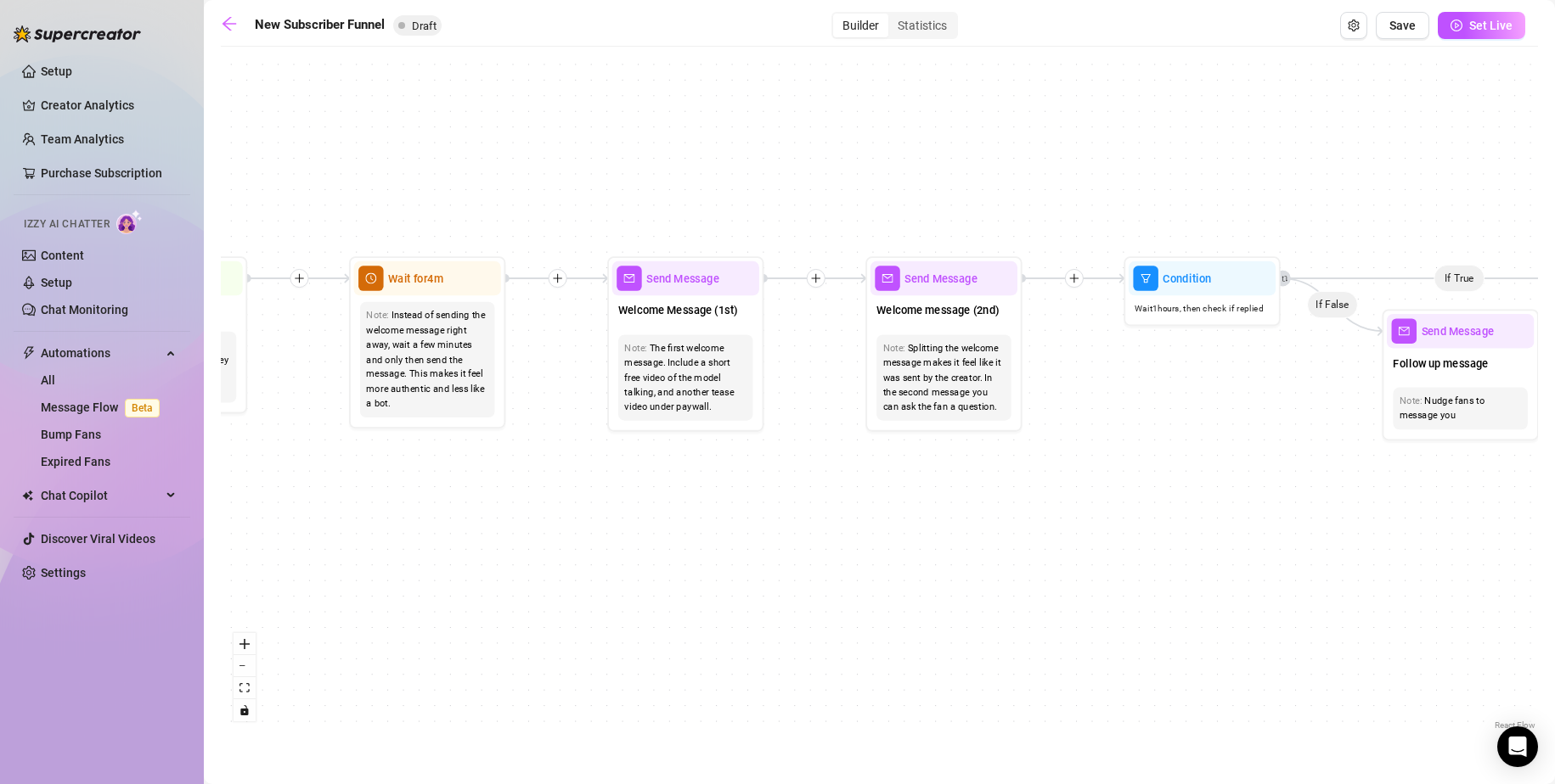
drag, startPoint x: 678, startPoint y: 463, endPoint x: 1124, endPoint y: 430, distance: 447.2
click at [1021, 444] on div "If True If True If True If False If False If False If True If False Merge Merge…" at bounding box center [880, 394] width 1317 height 679
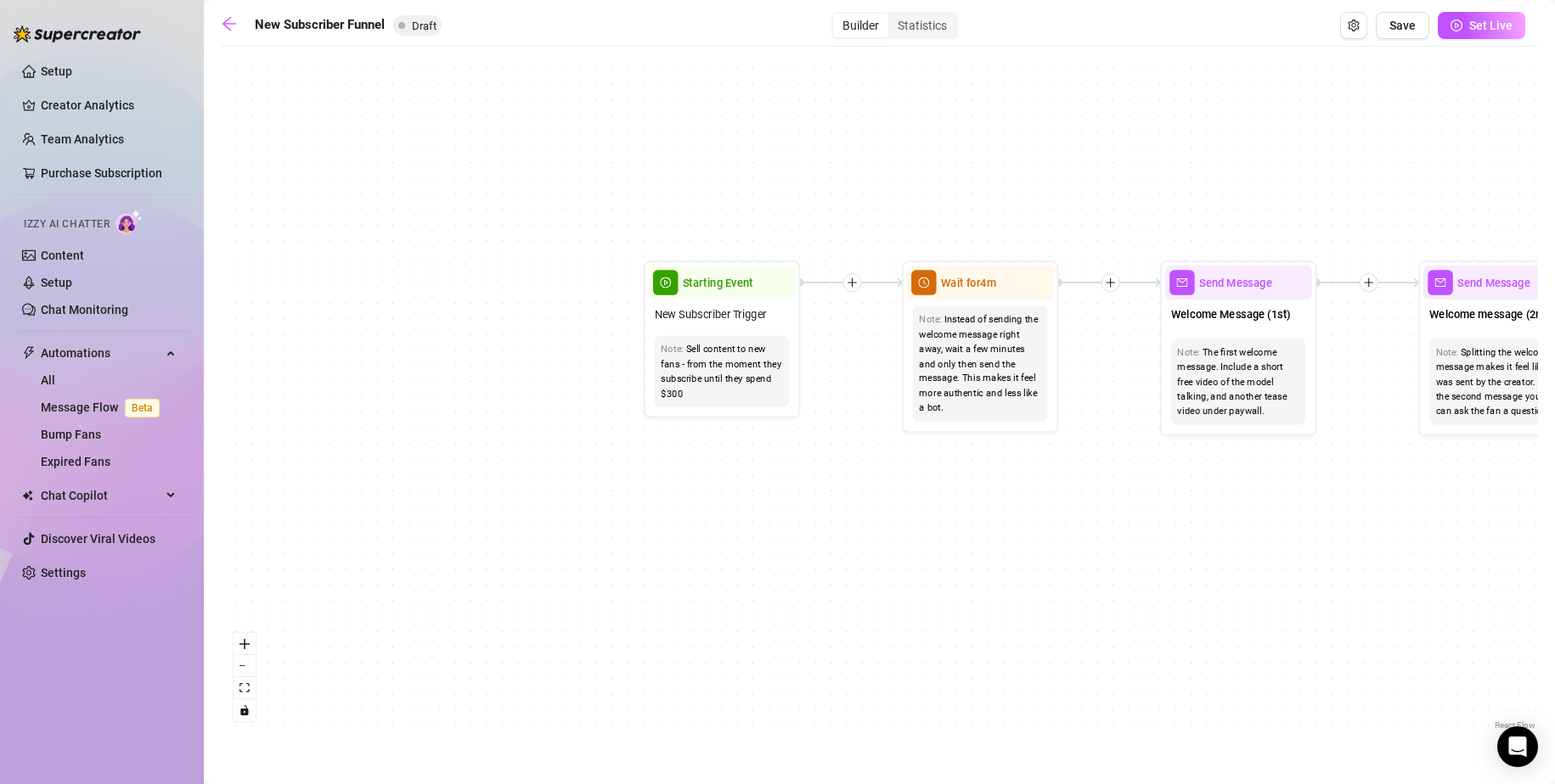
drag, startPoint x: 687, startPoint y: 458, endPoint x: 927, endPoint y: 481, distance: 241.1
click at [927, 481] on div "If True If True If True If False If False If False If True If False Merge Merge…" at bounding box center [880, 394] width 1317 height 679
click at [710, 394] on div "Sell content to new fans - from the moment they subscribe until they spend $300" at bounding box center [722, 371] width 122 height 59
click at [718, 368] on div "Sell content to new fans - from the moment they subscribe until they spend $300" at bounding box center [722, 371] width 122 height 59
click at [877, 470] on div "If True If True If True If False If False If False If True If False Merge Merge…" at bounding box center [880, 394] width 1317 height 679
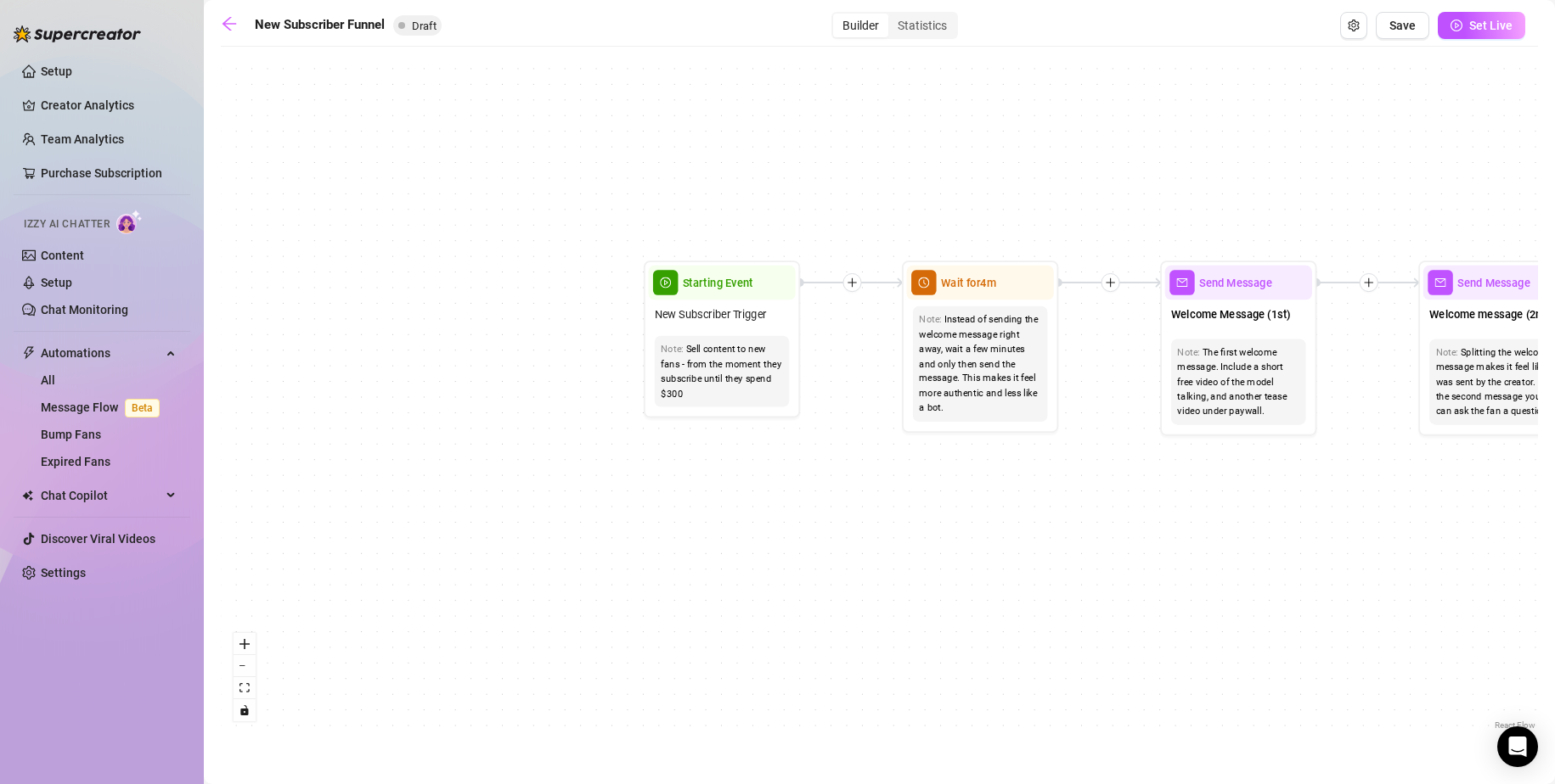
drag, startPoint x: 1222, startPoint y: 532, endPoint x: 1105, endPoint y: 497, distance: 122.1
click at [1112, 500] on div "If True If True If True If False If False If False If True If False Merge Merge…" at bounding box center [880, 394] width 1317 height 679
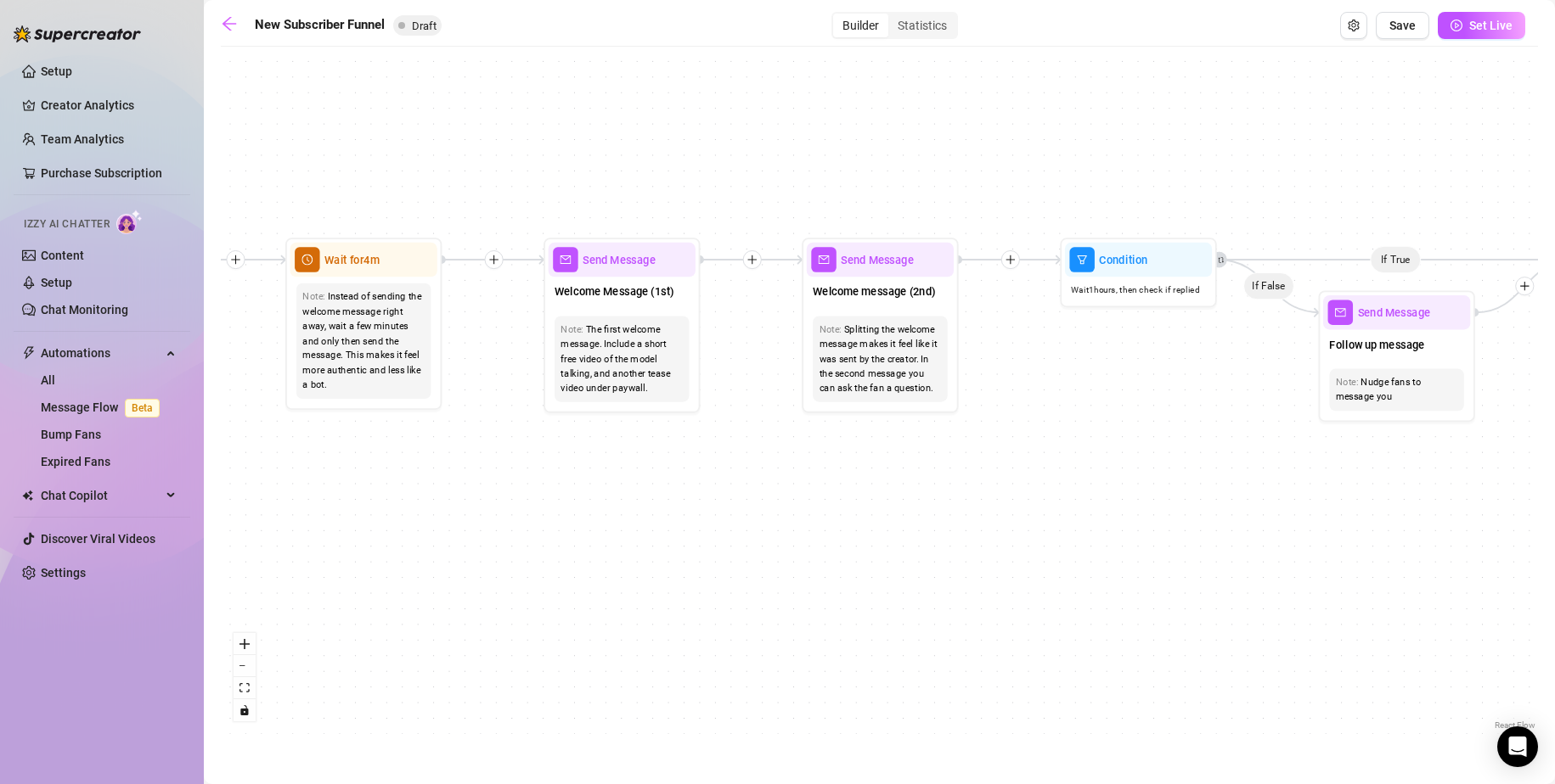
drag, startPoint x: 1171, startPoint y: 511, endPoint x: 679, endPoint y: 514, distance: 492.0
click at [679, 515] on div "If True If True If True If False If False If False If True If False Merge Merge…" at bounding box center [880, 394] width 1317 height 679
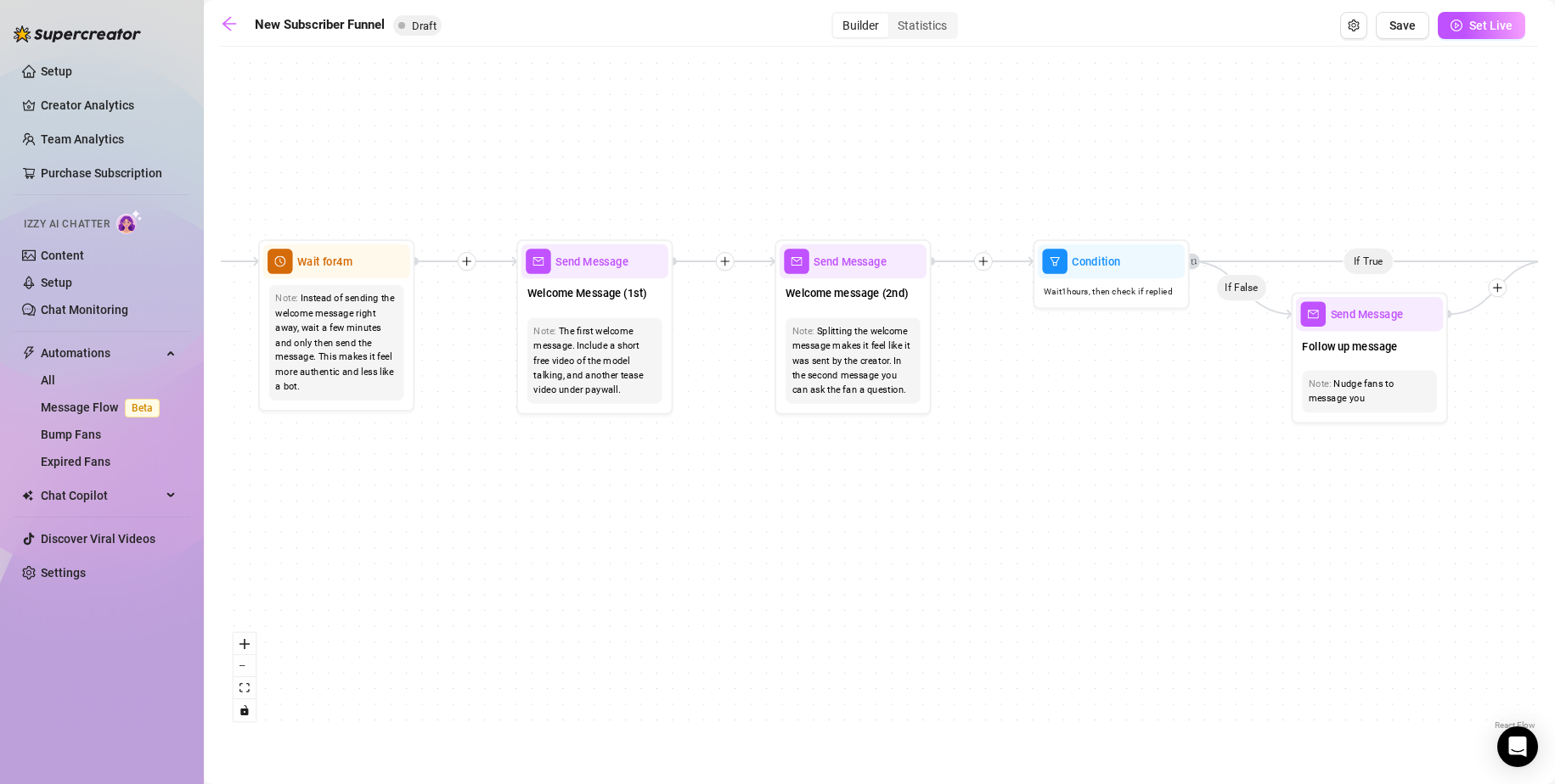
drag, startPoint x: 1125, startPoint y: 442, endPoint x: 960, endPoint y: 421, distance: 166.3
click at [967, 423] on div "If True If True If True If False If False If False If True If False Merge Merge…" at bounding box center [880, 394] width 1317 height 679
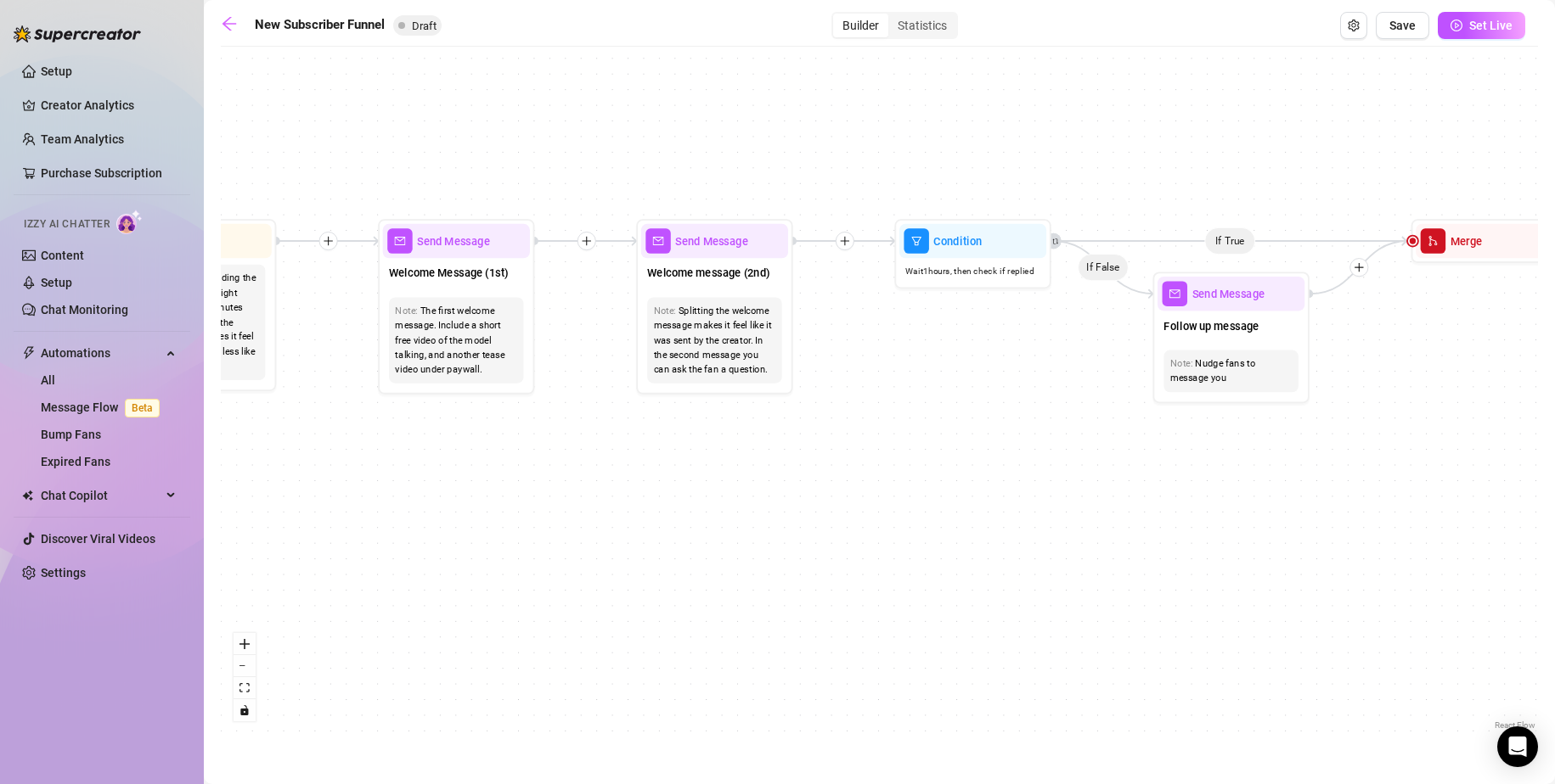
drag, startPoint x: 1130, startPoint y: 508, endPoint x: 1003, endPoint y: 460, distance: 135.8
click at [1009, 463] on div "If True If True If True If False If False If False If True If False Merge Merge…" at bounding box center [880, 394] width 1317 height 679
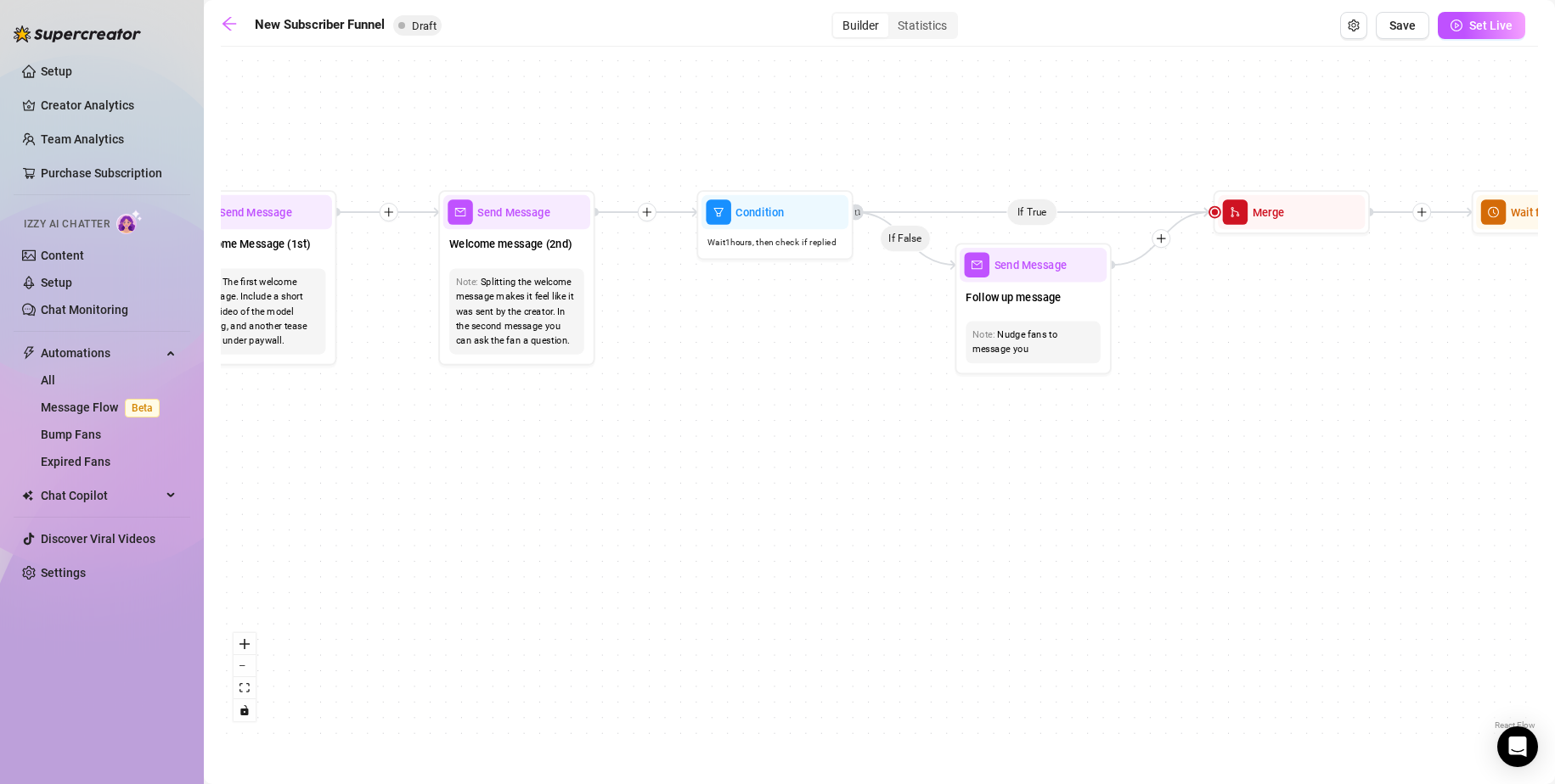
drag, startPoint x: 1317, startPoint y: 369, endPoint x: 1000, endPoint y: 396, distance: 318.1
click at [1006, 395] on div "If True If True If True If False If False If False If True If False Merge Merge…" at bounding box center [880, 394] width 1317 height 679
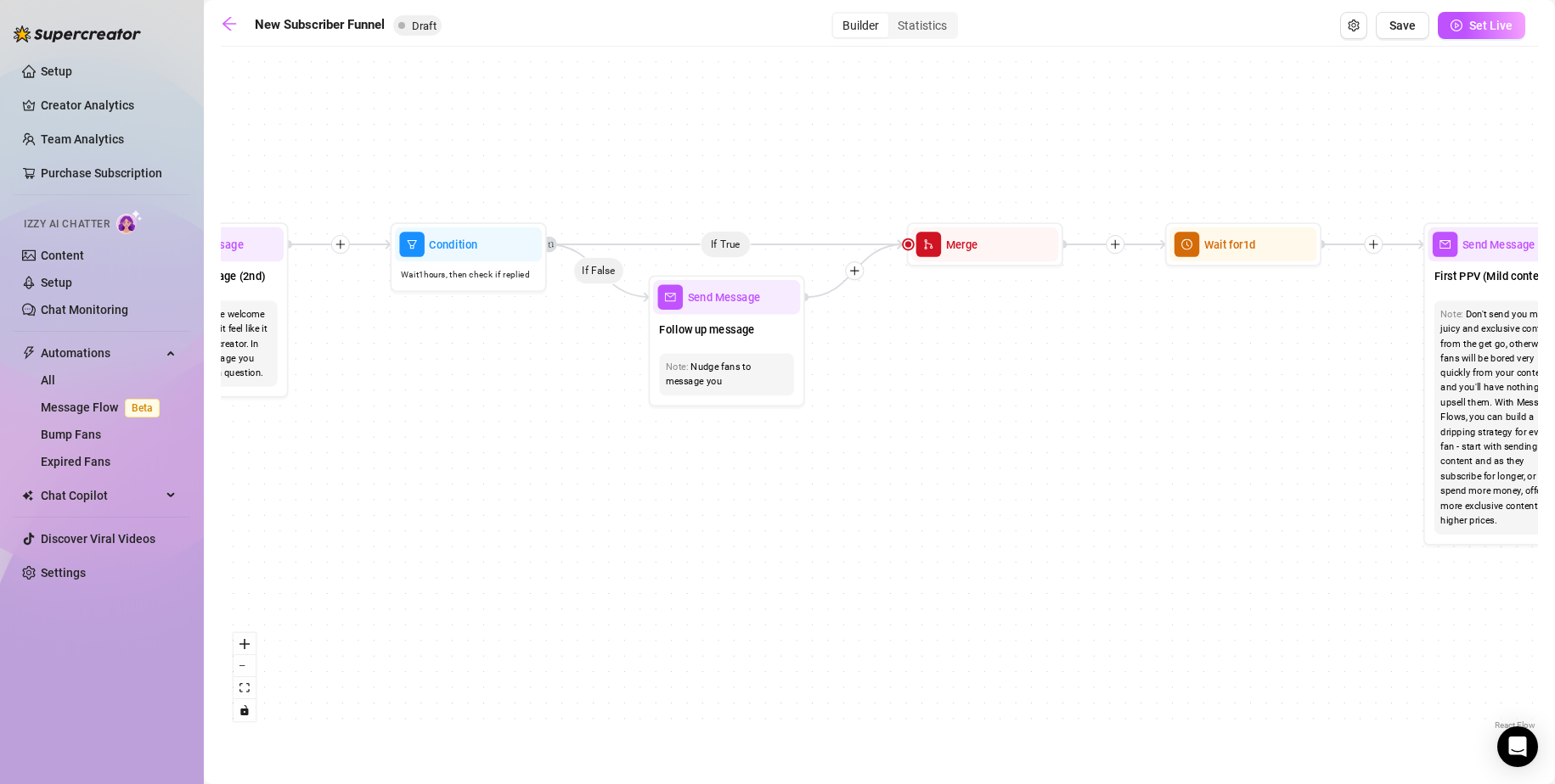
drag, startPoint x: 1264, startPoint y: 396, endPoint x: 996, endPoint y: 449, distance: 273.2
click at [998, 449] on div "If True If True If True If False If False If False If True If False Merge Merge…" at bounding box center [880, 394] width 1317 height 679
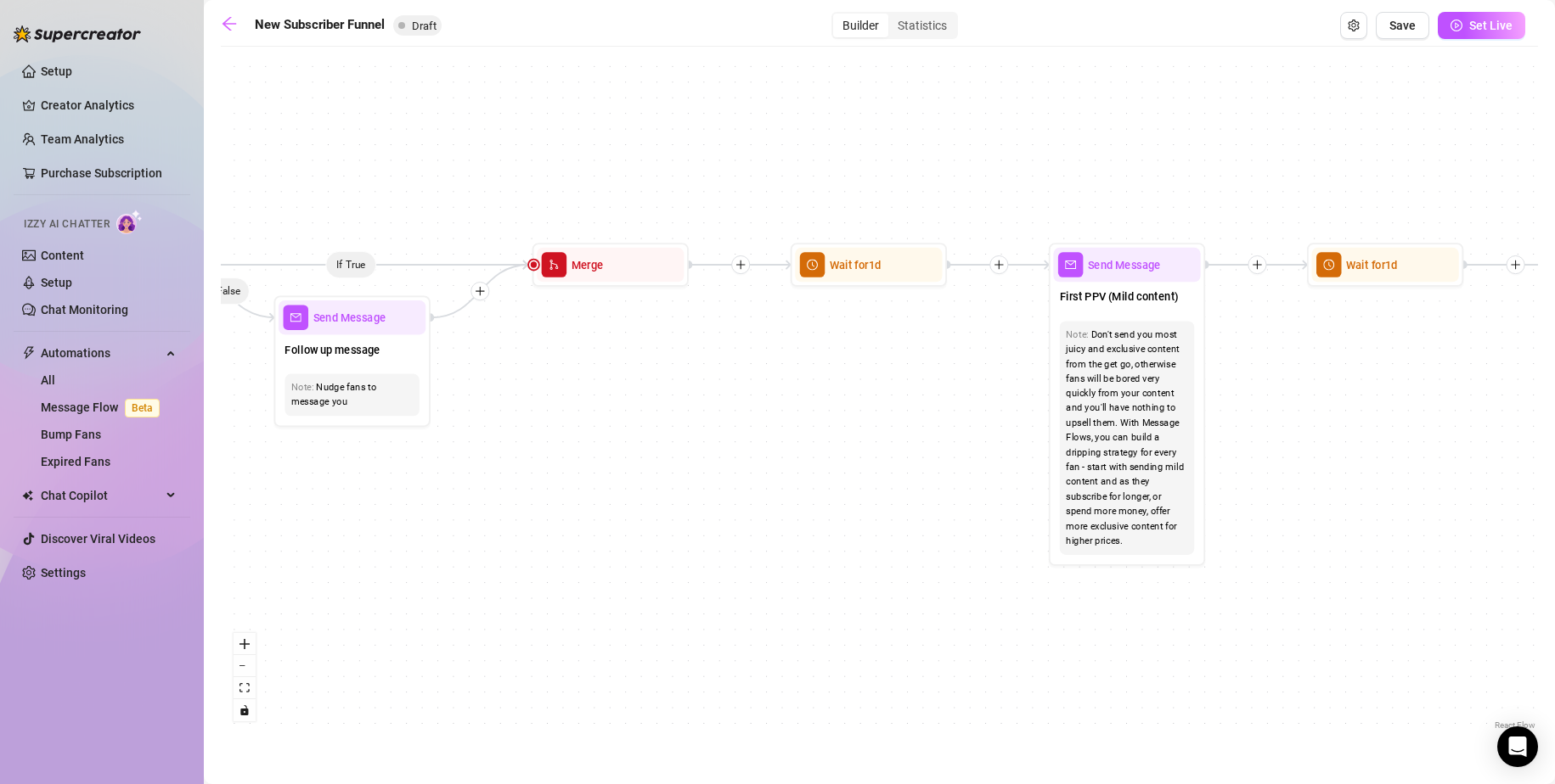
drag, startPoint x: 971, startPoint y: 464, endPoint x: 832, endPoint y: 436, distance: 141.8
click at [833, 436] on div "If True If True If True If False If False If False If True If False Merge Merge…" at bounding box center [880, 394] width 1317 height 679
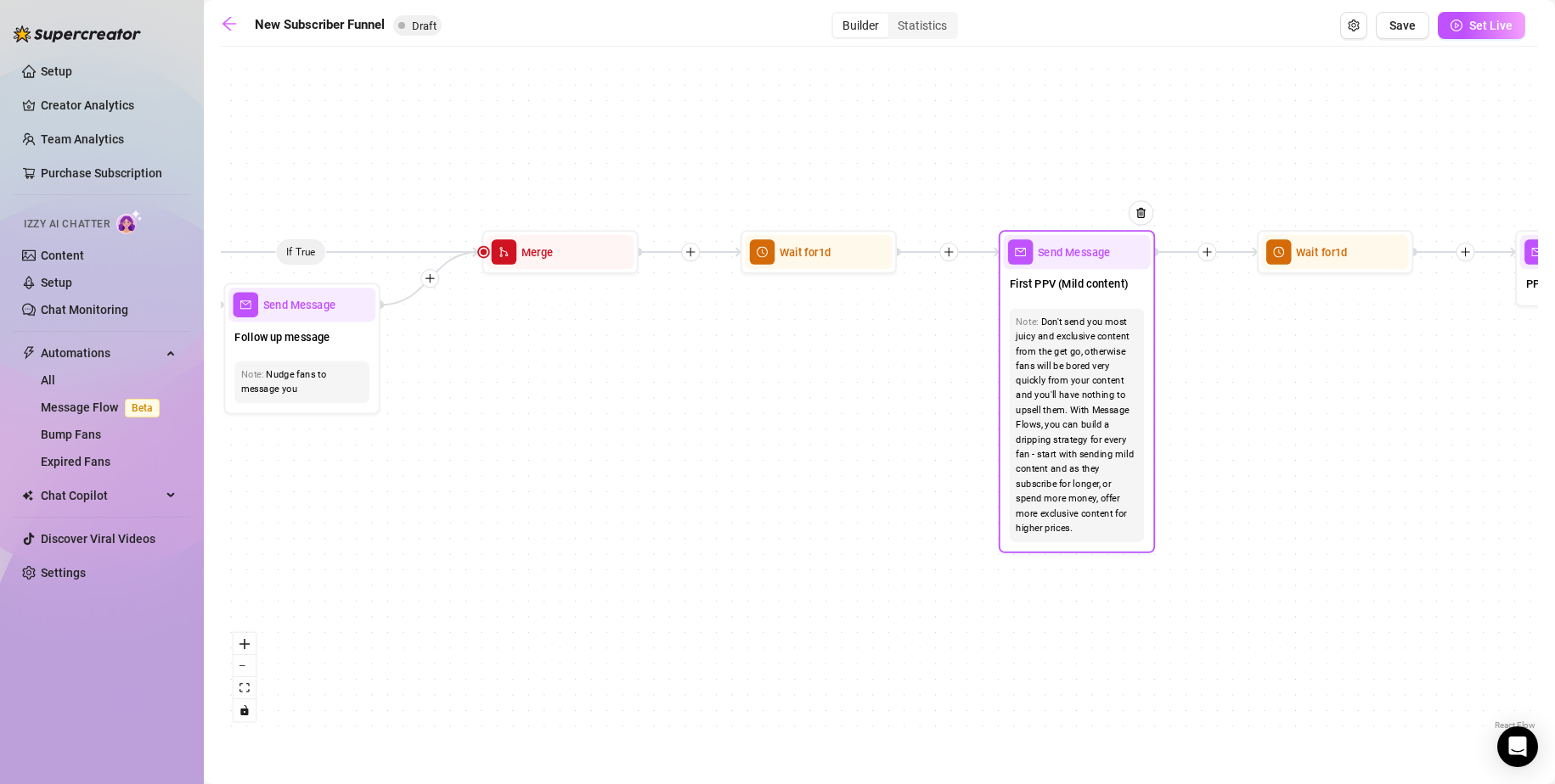
click at [1121, 536] on div "Don't send you most juicy and exclusive content from the get go, otherwise fans…" at bounding box center [1076, 425] width 122 height 221
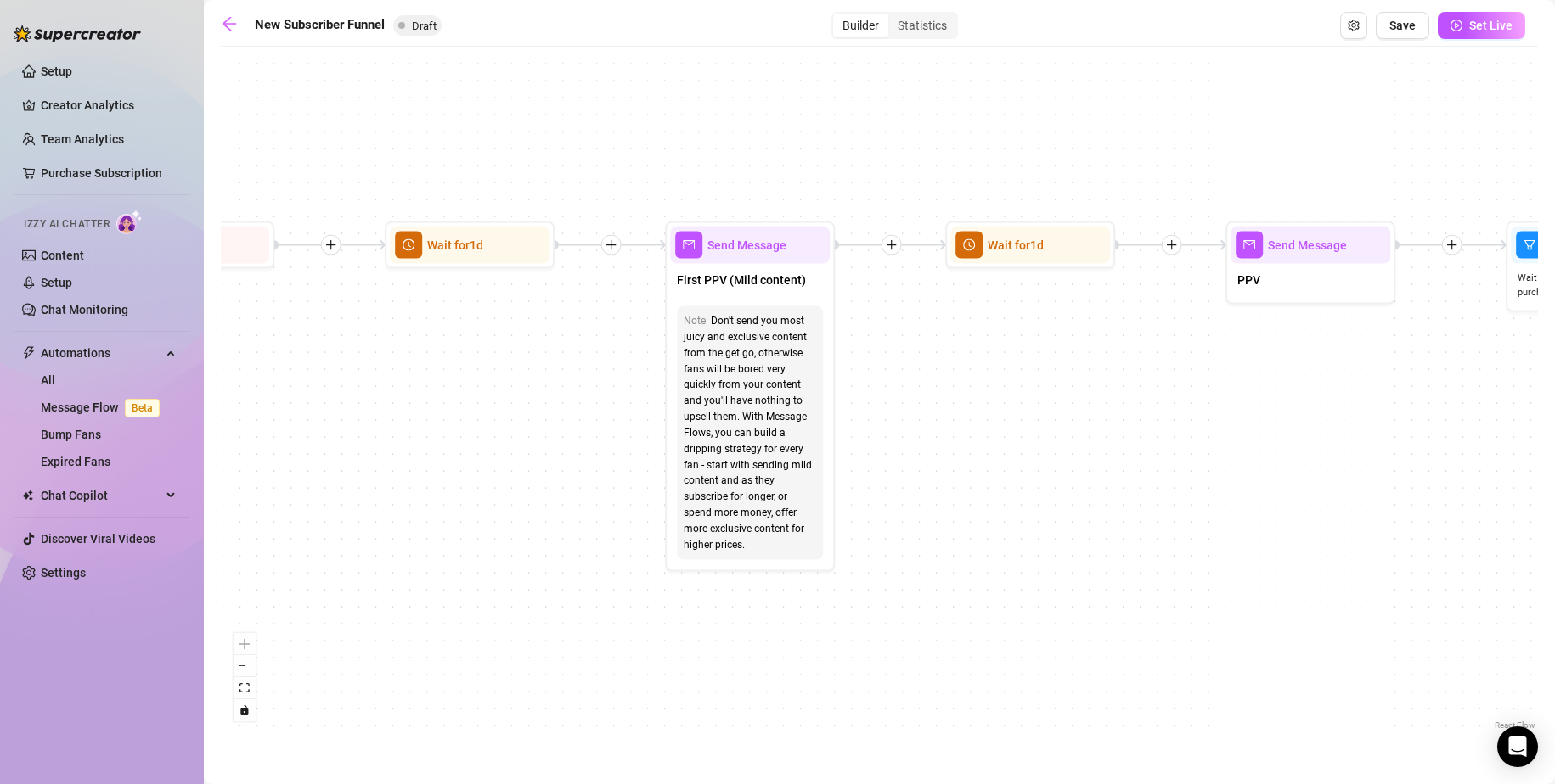
drag, startPoint x: 1289, startPoint y: 501, endPoint x: 971, endPoint y: 511, distance: 318.2
click at [973, 512] on div "If True If True If True If False If False If False If True If False Merge Merge…" at bounding box center [880, 394] width 1317 height 679
